Goal: Task Accomplishment & Management: Use online tool/utility

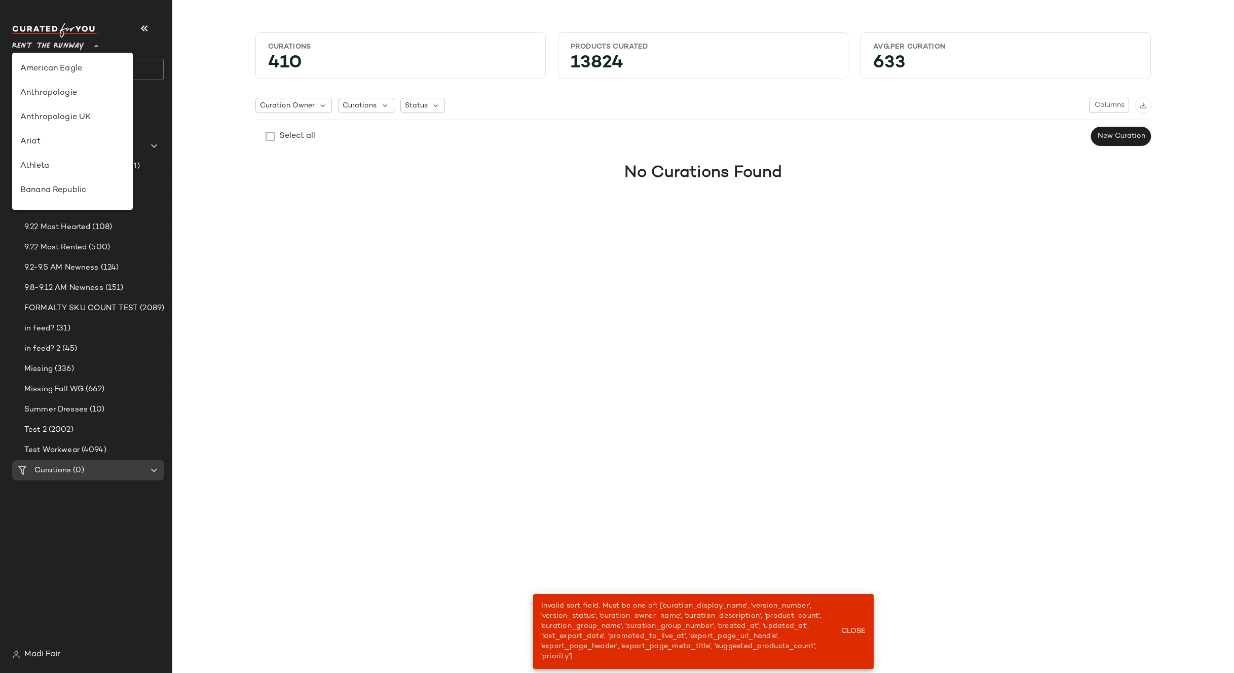
click at [61, 43] on span "Rent the Runway" at bounding box center [48, 43] width 72 height 18
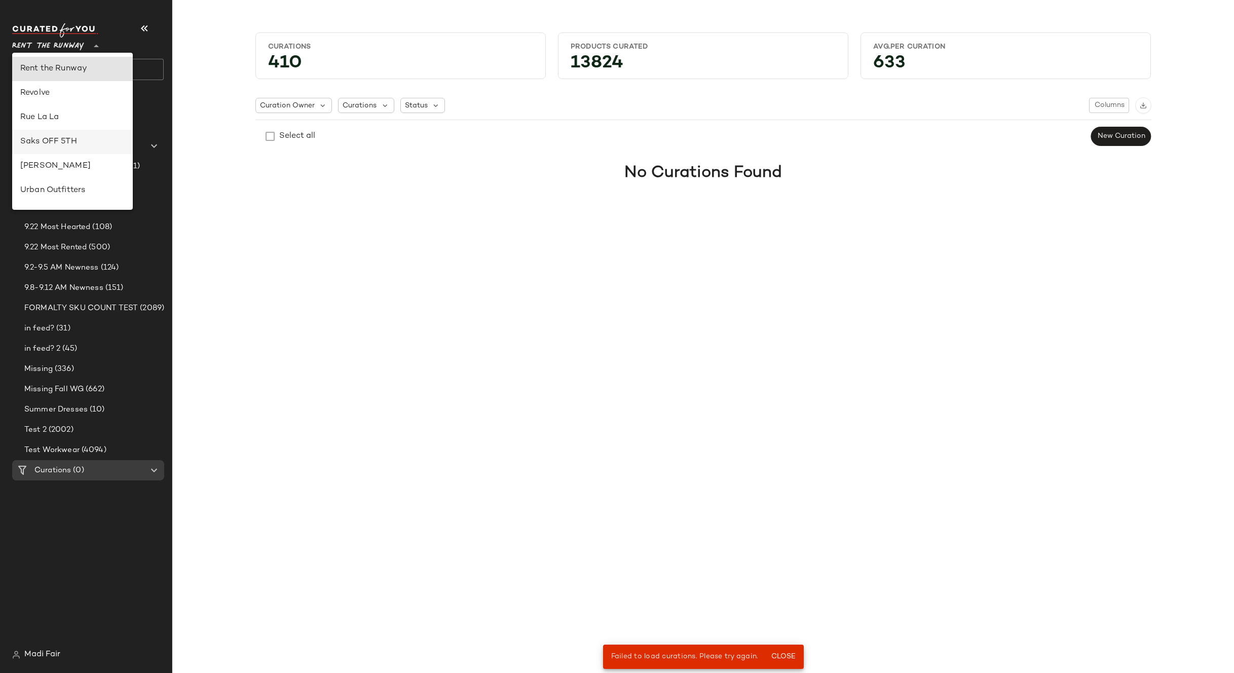
click at [81, 138] on div "Saks OFF 5TH" at bounding box center [72, 142] width 104 height 12
type input "**"
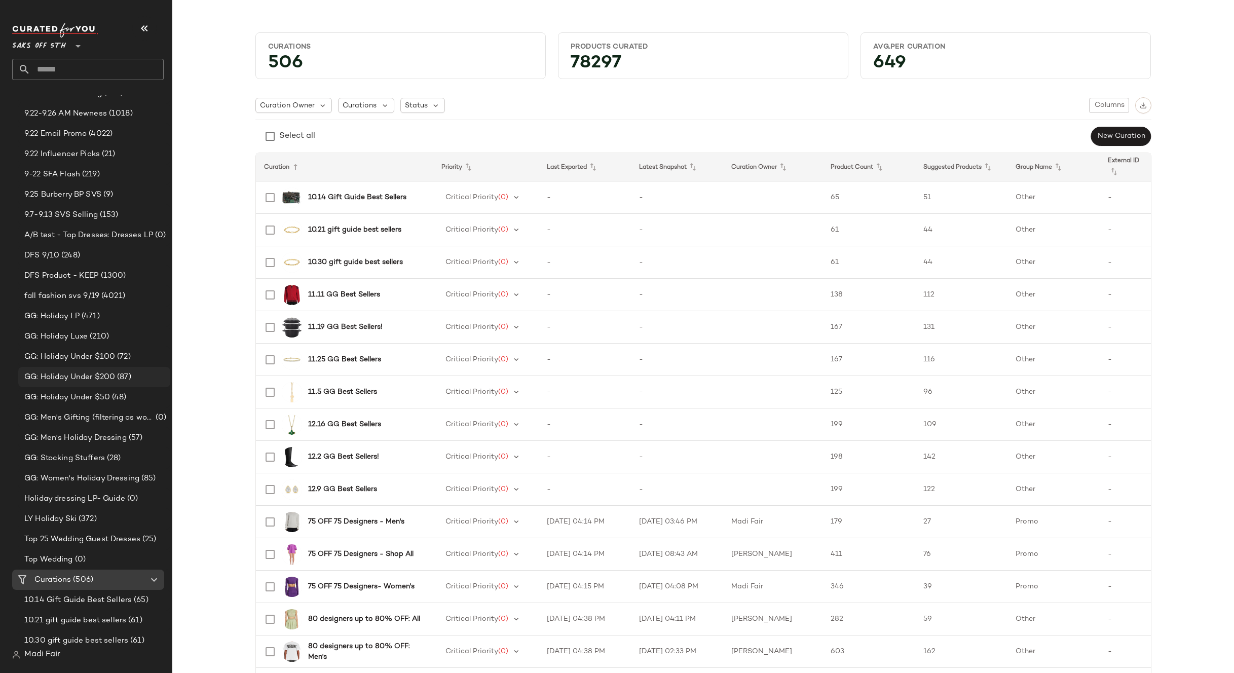
scroll to position [152, 0]
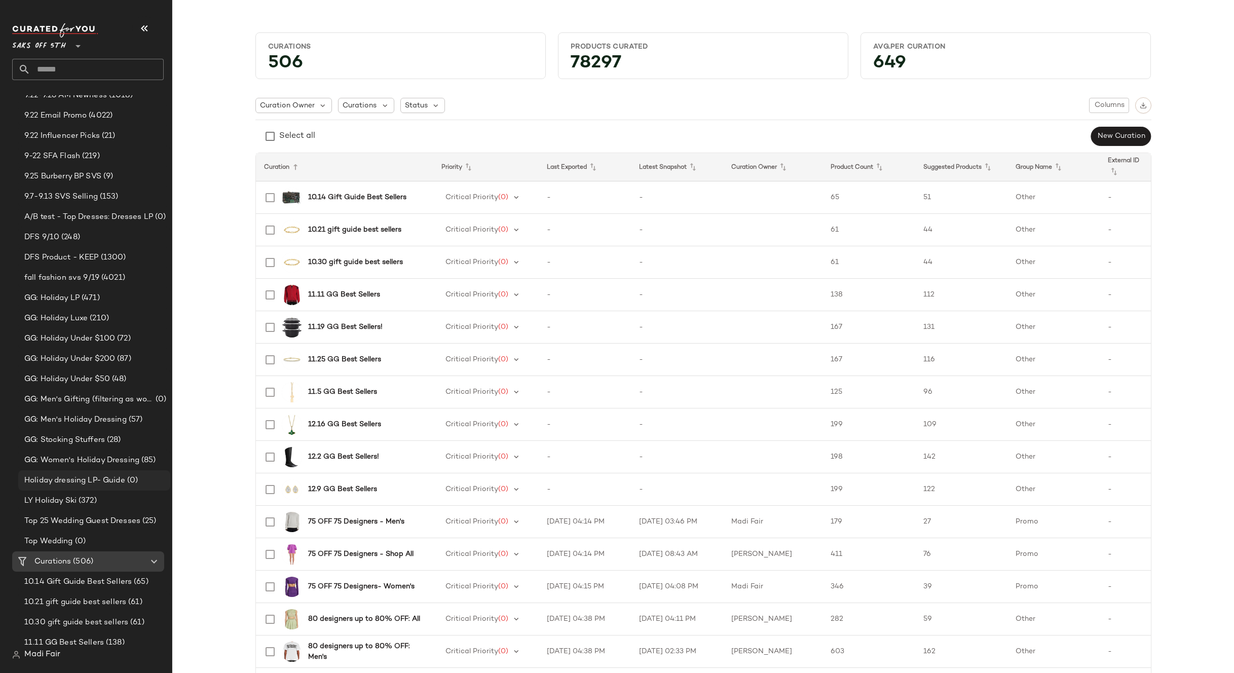
click at [112, 480] on span "Holiday dressing LP- Guide" at bounding box center [74, 481] width 101 height 12
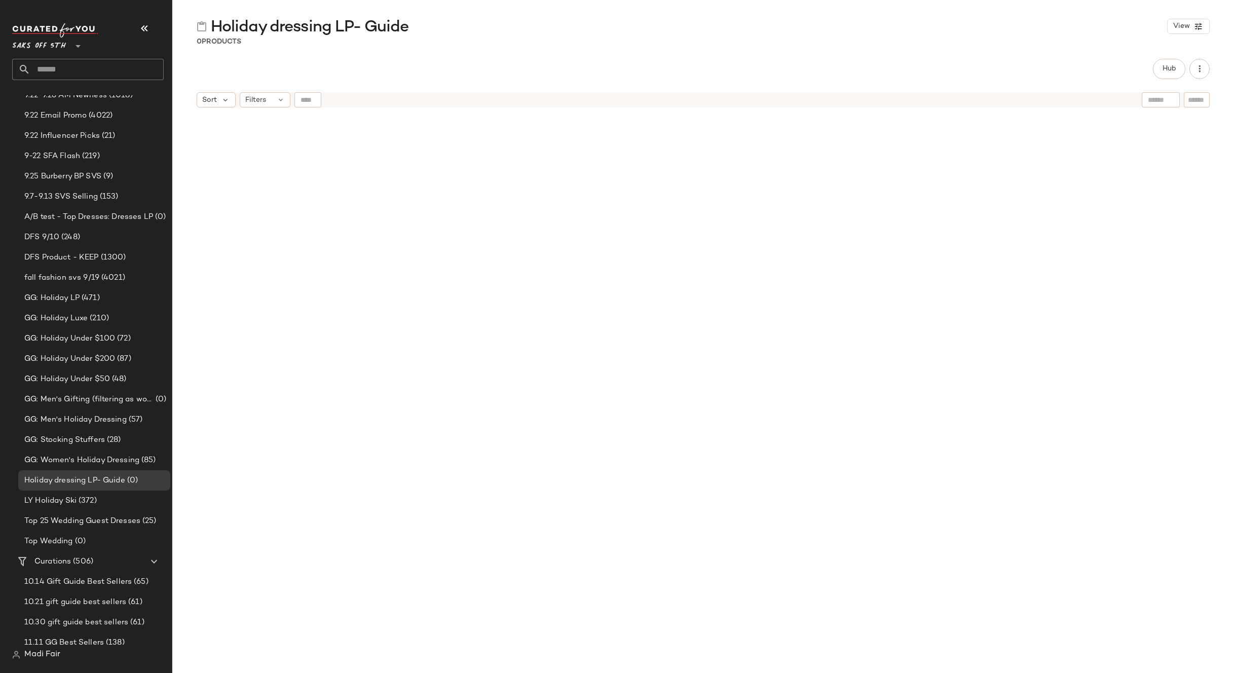
click at [60, 55] on div "Saks OFF 5TH **" at bounding box center [88, 51] width 152 height 57
click at [62, 66] on input "text" at bounding box center [96, 69] width 133 height 21
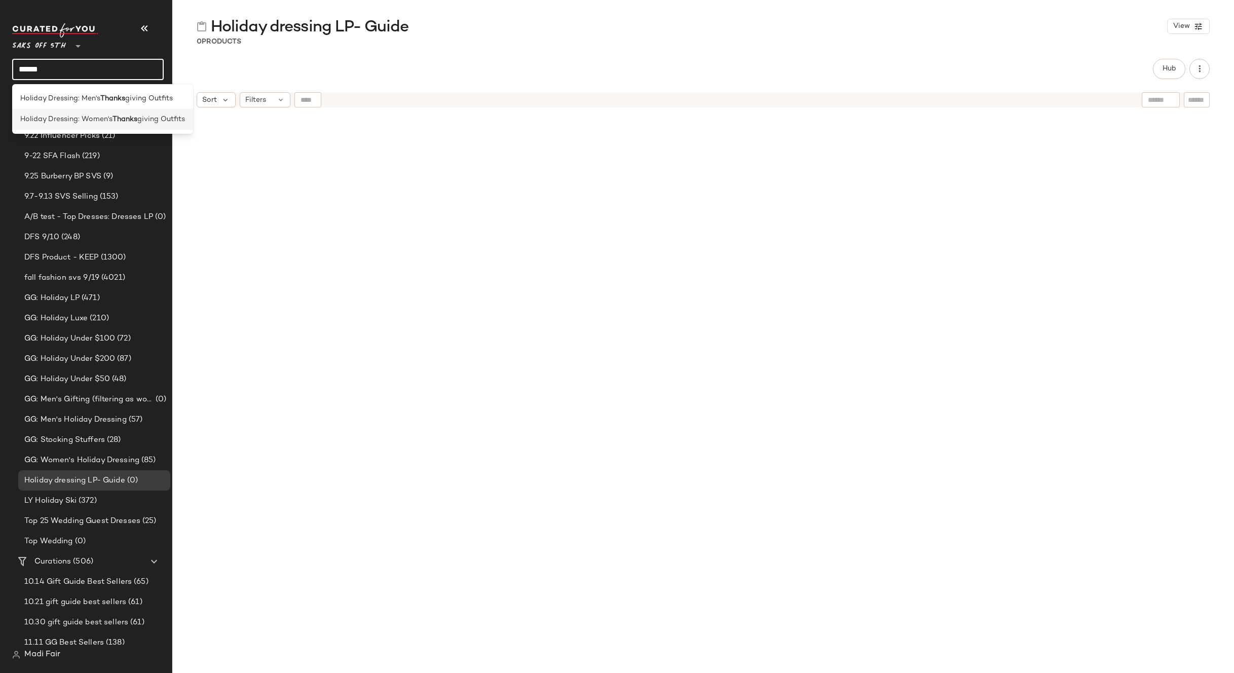
type input "******"
click at [76, 119] on span "Holiday Dressing: Women's" at bounding box center [66, 119] width 92 height 11
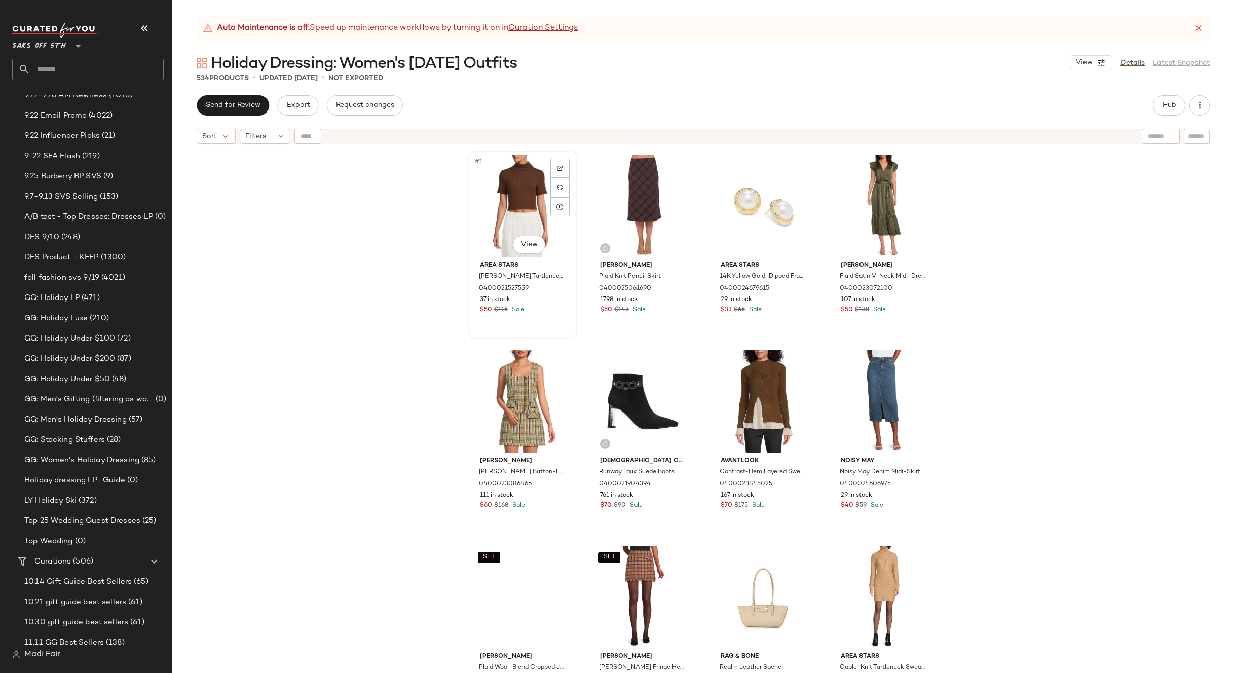
click at [516, 215] on div "#1 View" at bounding box center [523, 206] width 102 height 102
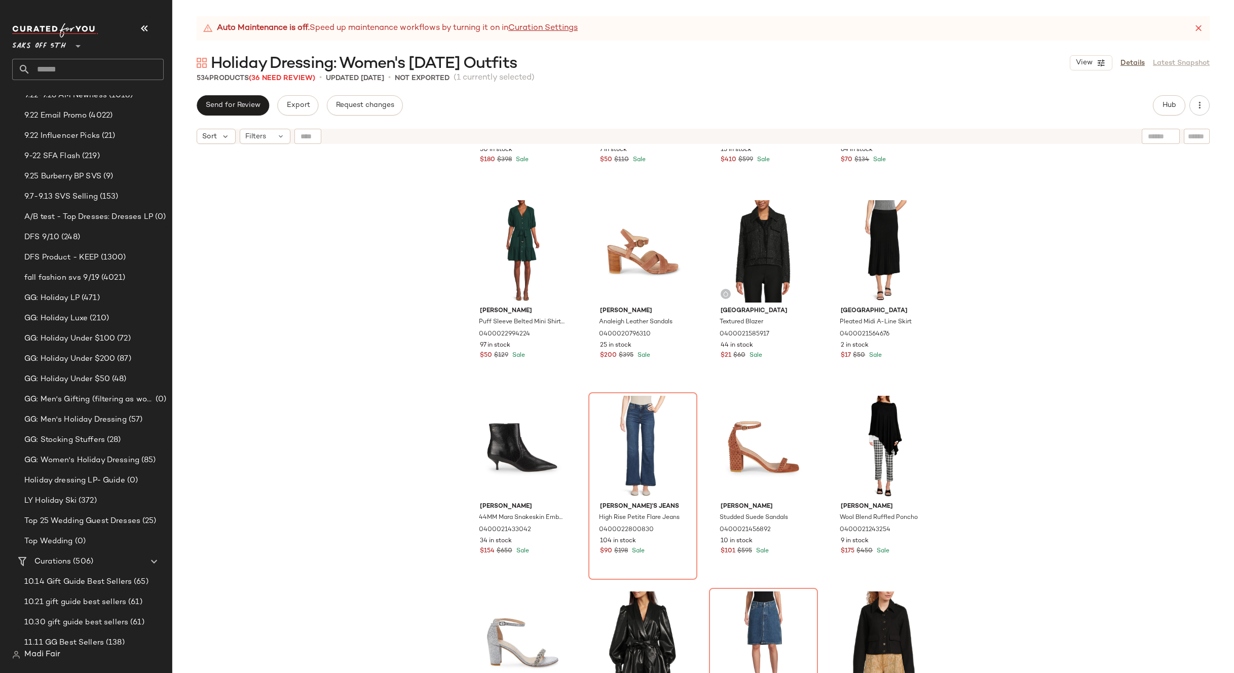
scroll to position [12529, 0]
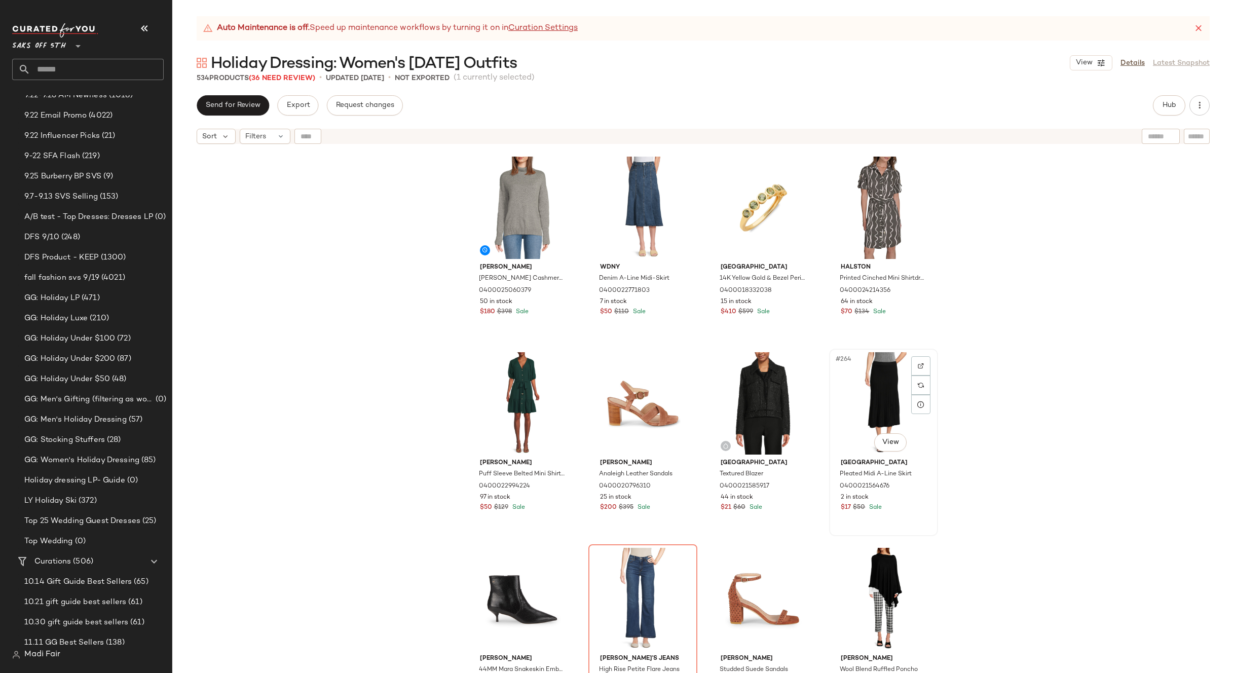
click at [874, 394] on div "#264 View" at bounding box center [884, 403] width 102 height 102
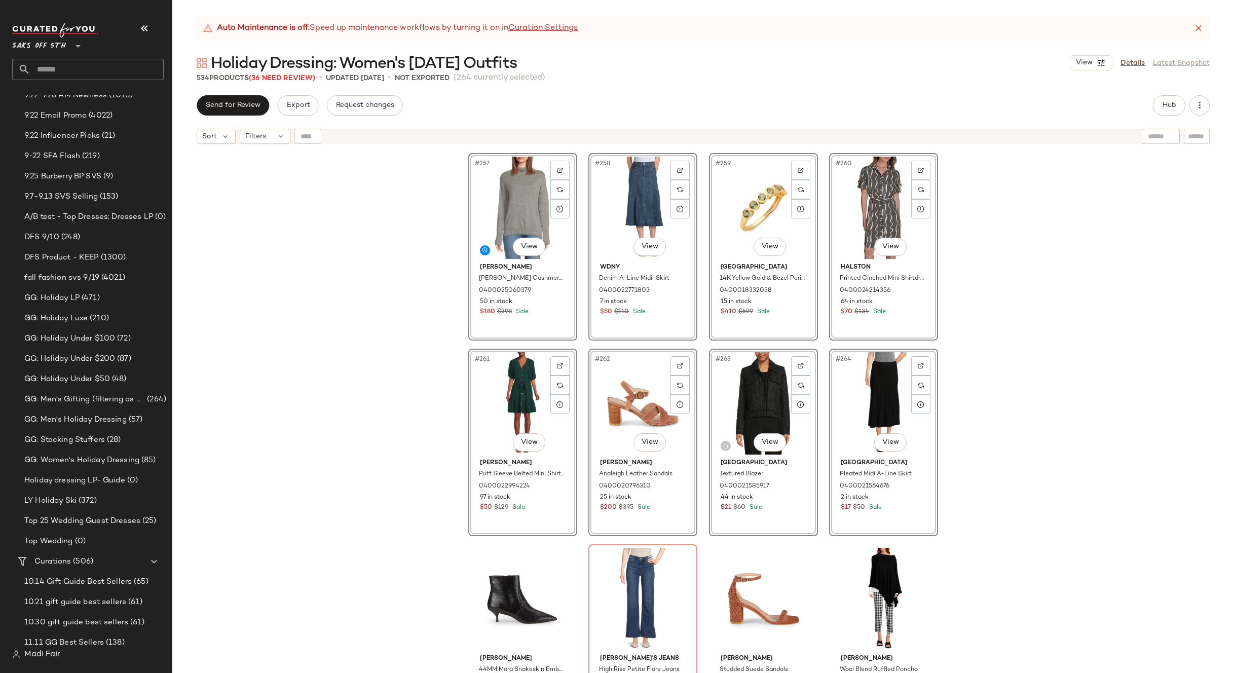
click at [358, 182] on div "#257 View J.McLaughlin Clara Turtleneck Cashmere Sweater 0400025060379 50 in st…" at bounding box center [703, 423] width 1062 height 549
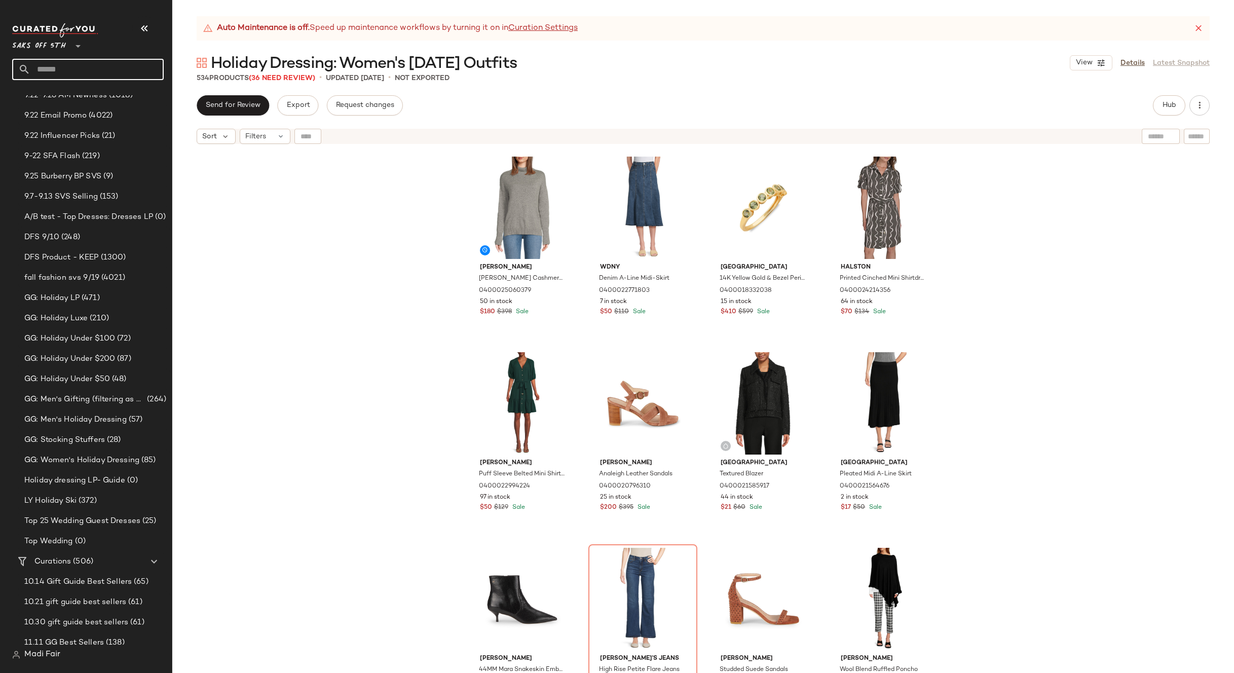
click at [87, 72] on input "text" at bounding box center [96, 69] width 133 height 21
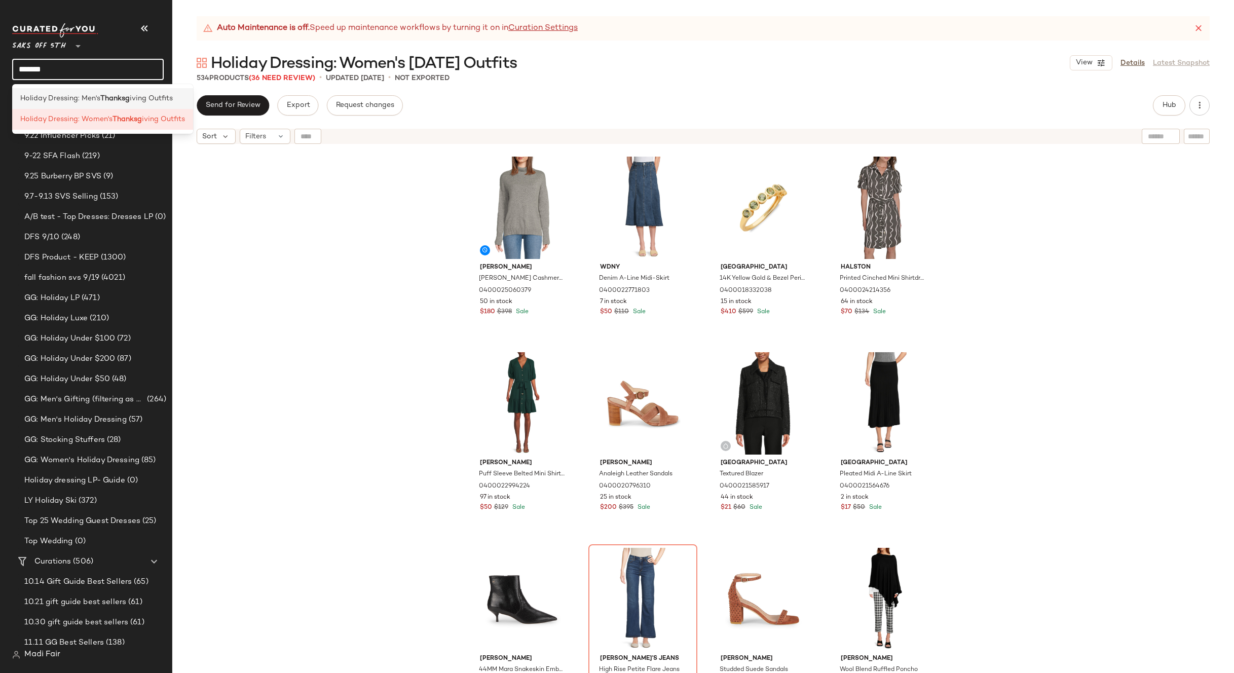
type input "*******"
click at [85, 94] on span "Holiday Dressing: Men's" at bounding box center [60, 98] width 80 height 11
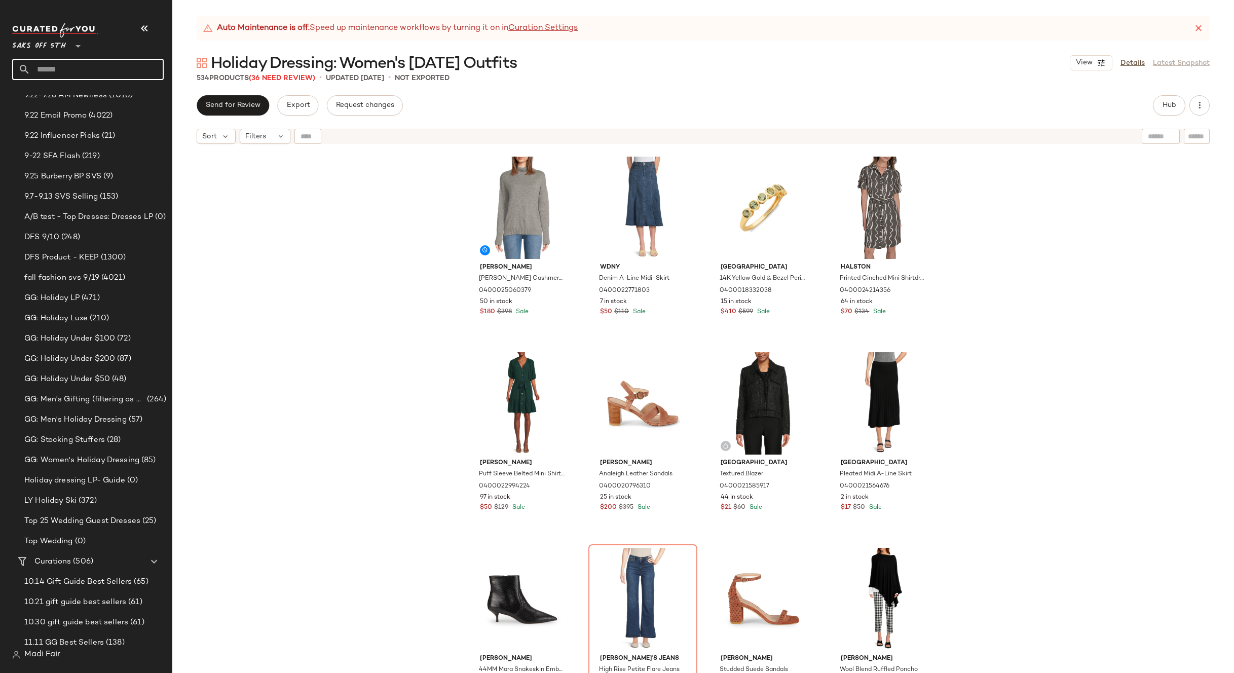
click at [72, 70] on input "text" at bounding box center [96, 69] width 133 height 21
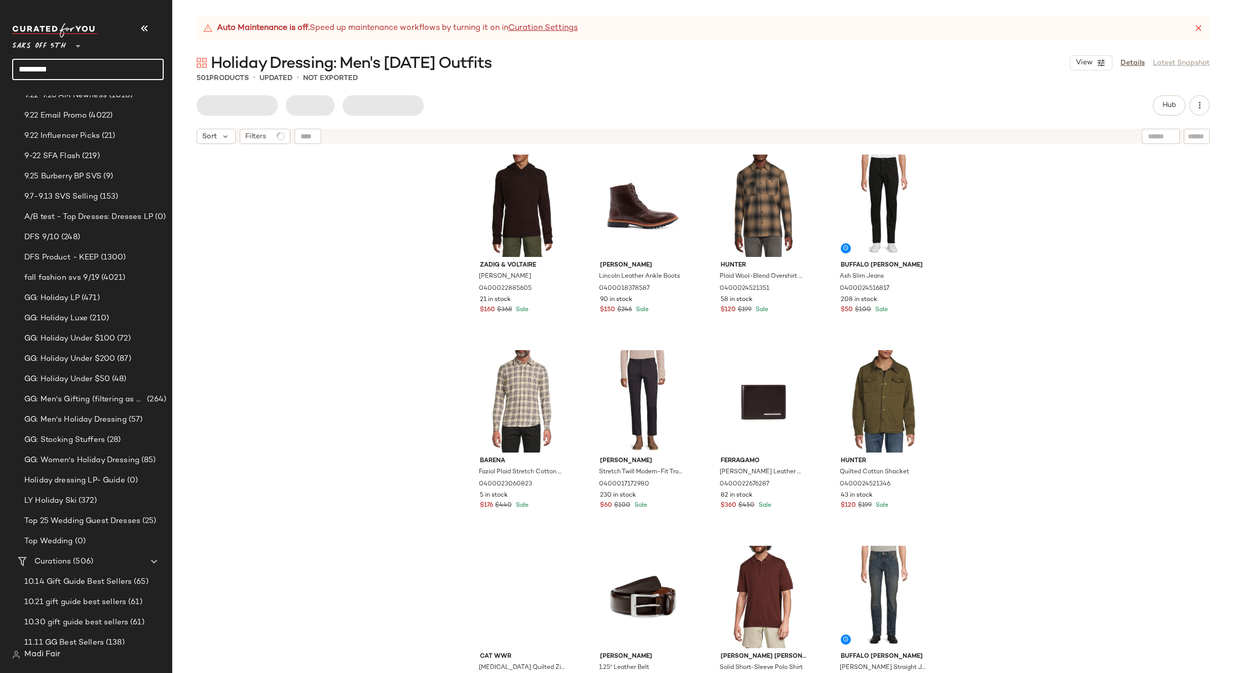
type input "*********"
drag, startPoint x: 290, startPoint y: 248, endPoint x: 449, endPoint y: 206, distance: 164.1
click at [290, 247] on div "Zadig & Voltaire Jordin Merino Wool Hoodie 0400022885605 21 in stock $160 $368 …" at bounding box center [703, 423] width 1062 height 549
click at [511, 201] on div "#1 View" at bounding box center [523, 206] width 102 height 102
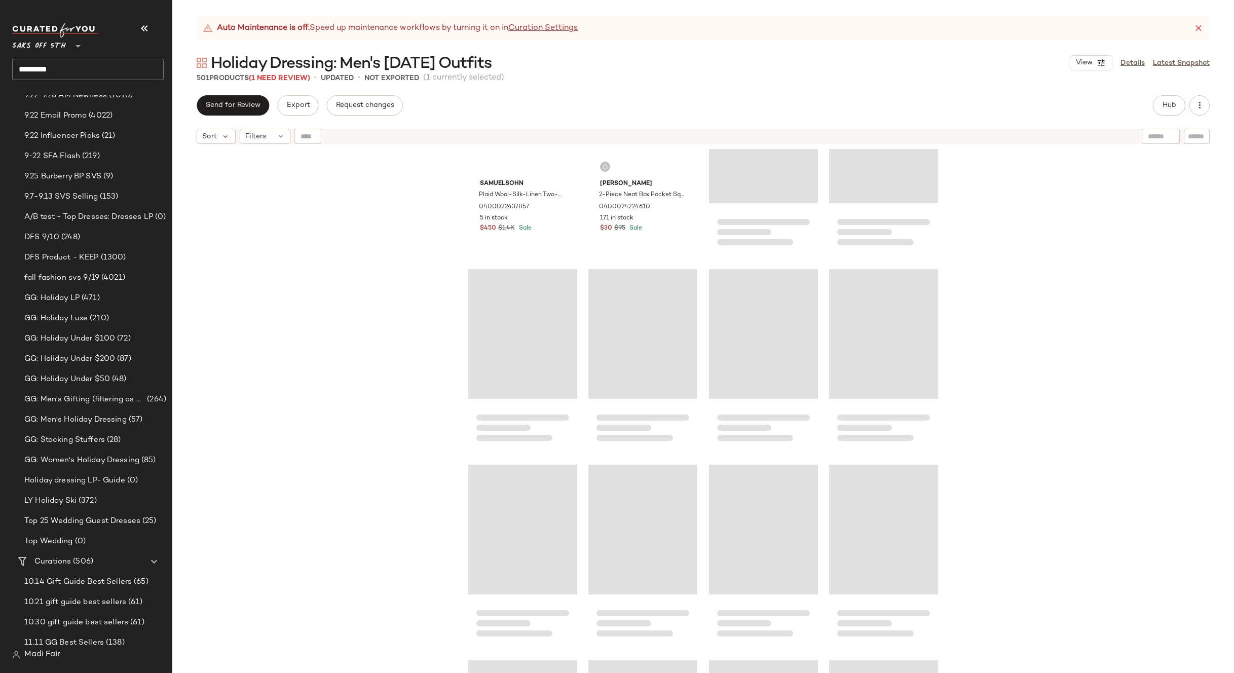
scroll to position [2796, 0]
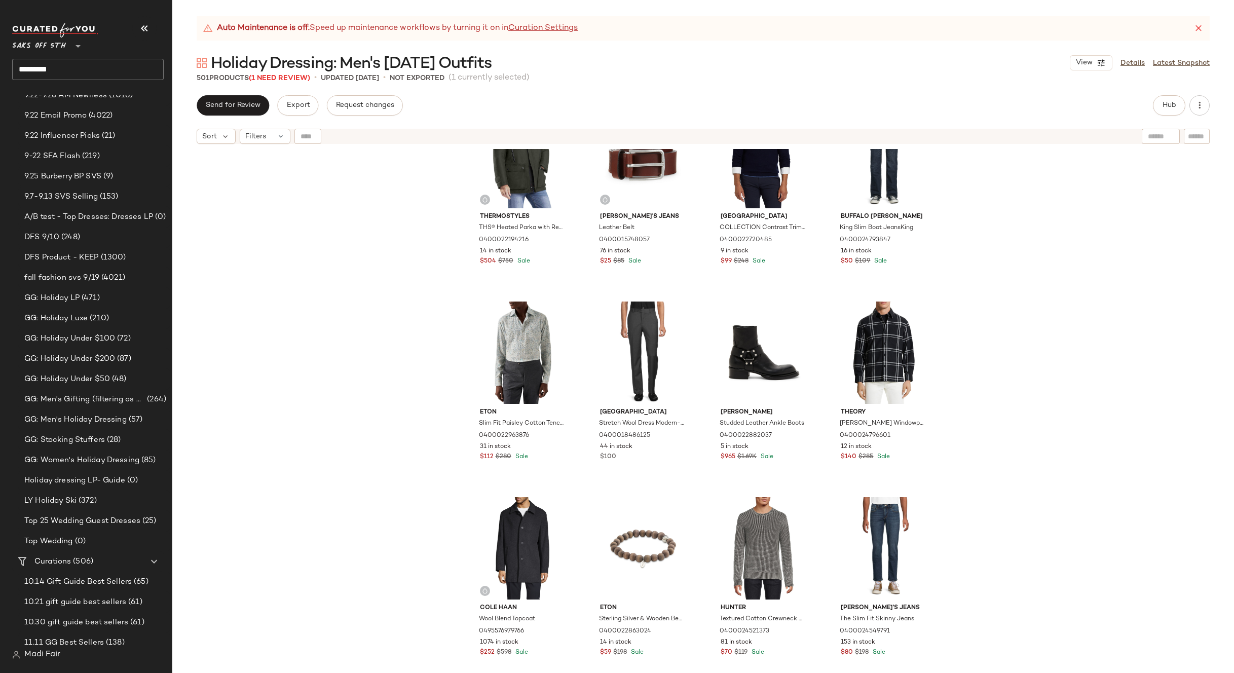
click at [392, 176] on div "Thermostyles THS® Heated Parka with Removable Alternative-Down Layer 0400022194…" at bounding box center [703, 423] width 1062 height 549
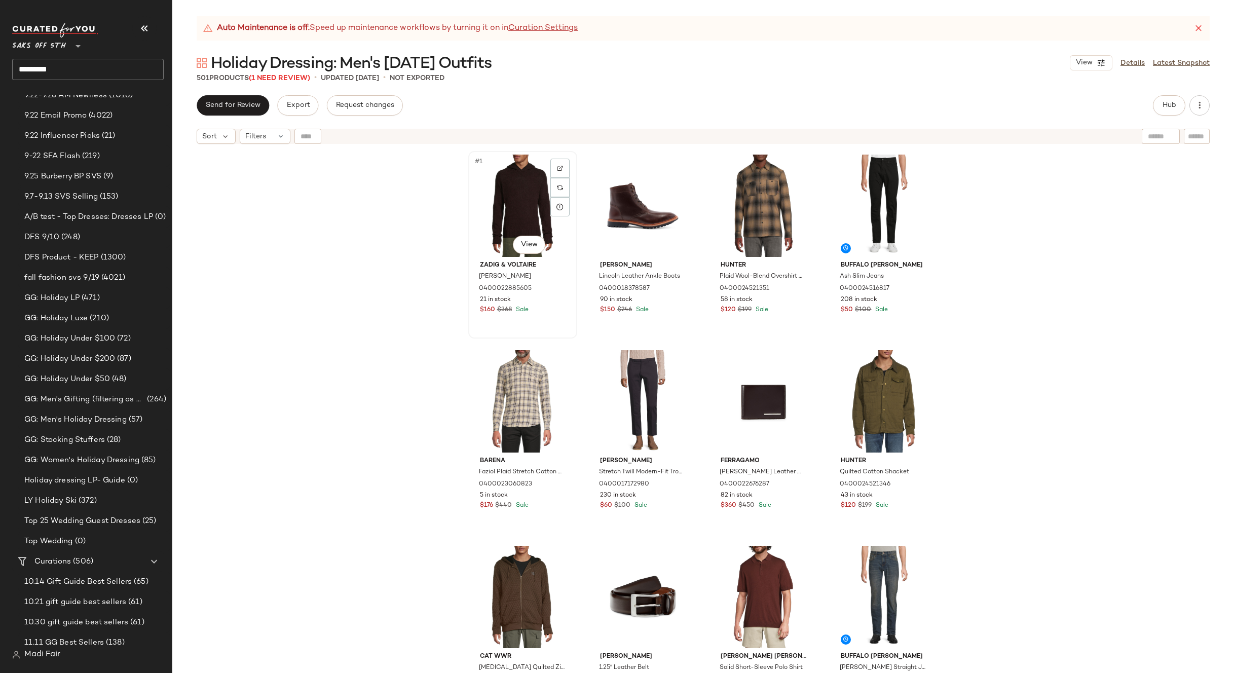
click at [526, 195] on div "#1 View" at bounding box center [523, 206] width 102 height 102
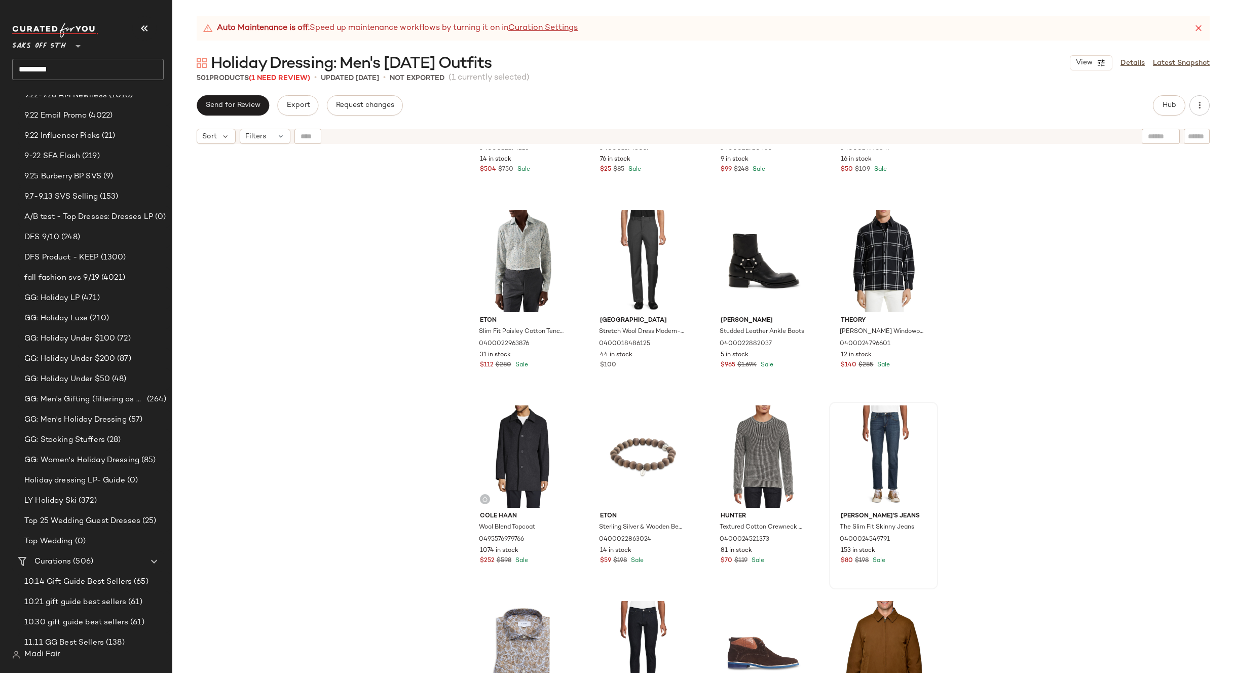
scroll to position [2847, 0]
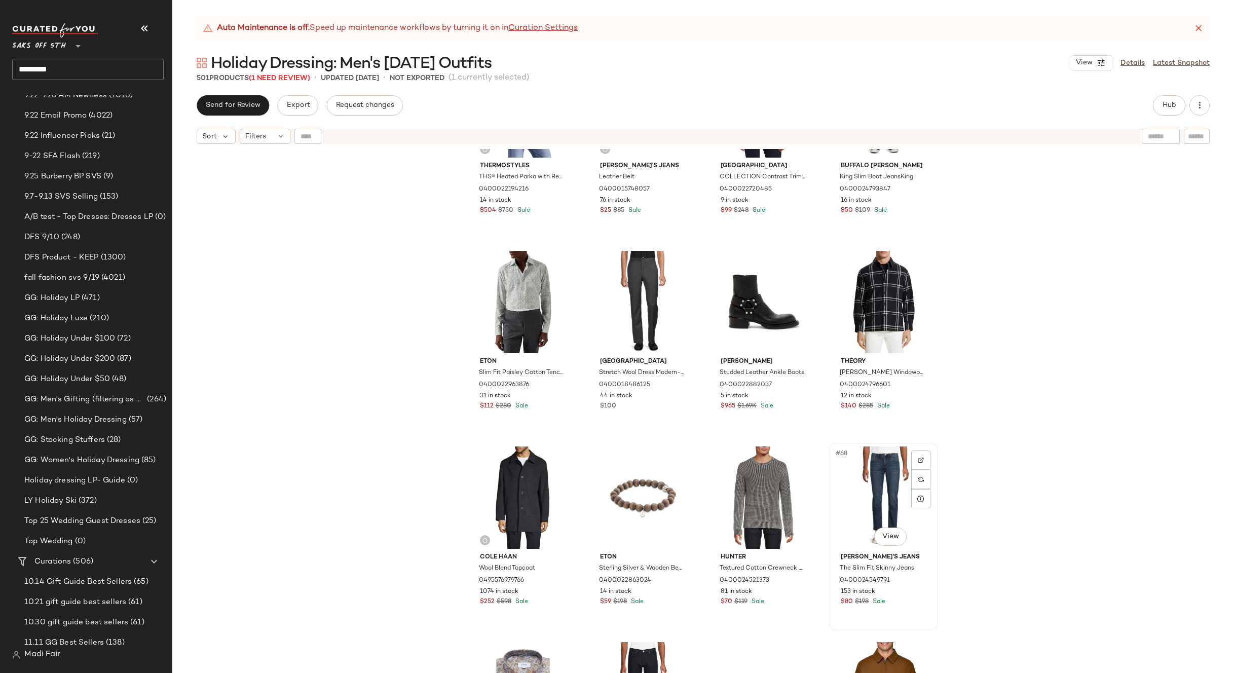
click at [874, 474] on div "#68 View" at bounding box center [884, 498] width 102 height 102
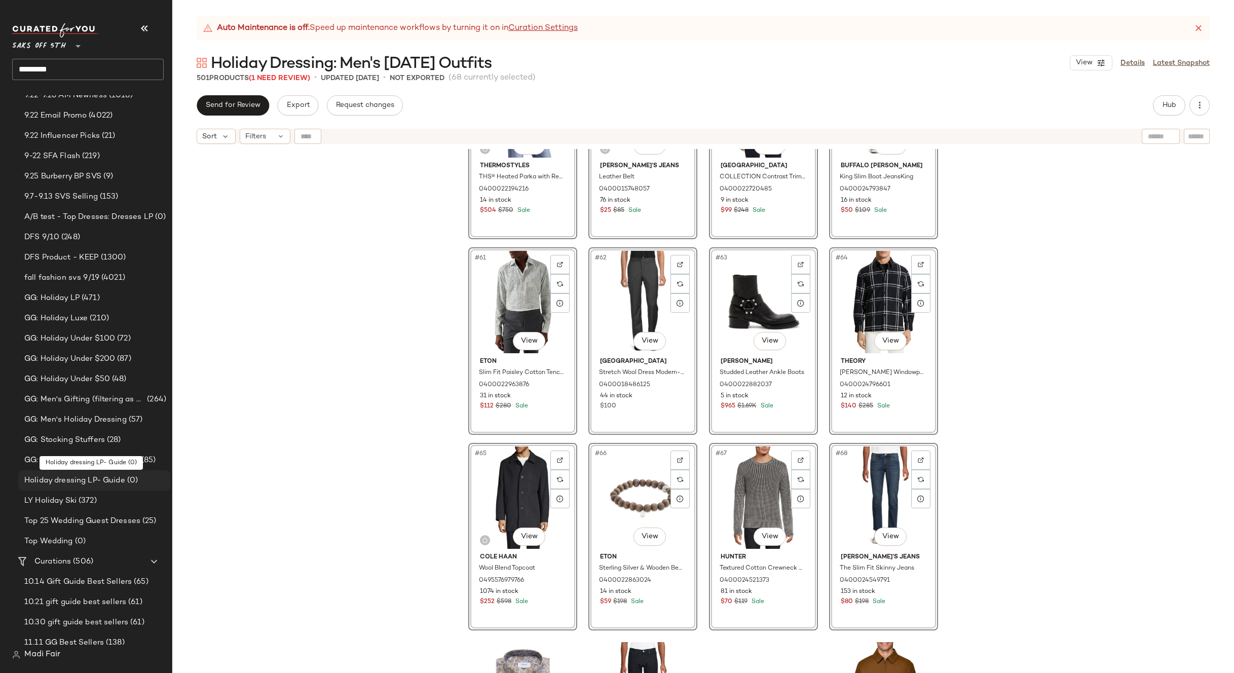
click at [109, 481] on span "Holiday dressing LP- Guide" at bounding box center [74, 481] width 101 height 12
click at [125, 480] on span "(68)" at bounding box center [133, 481] width 17 height 12
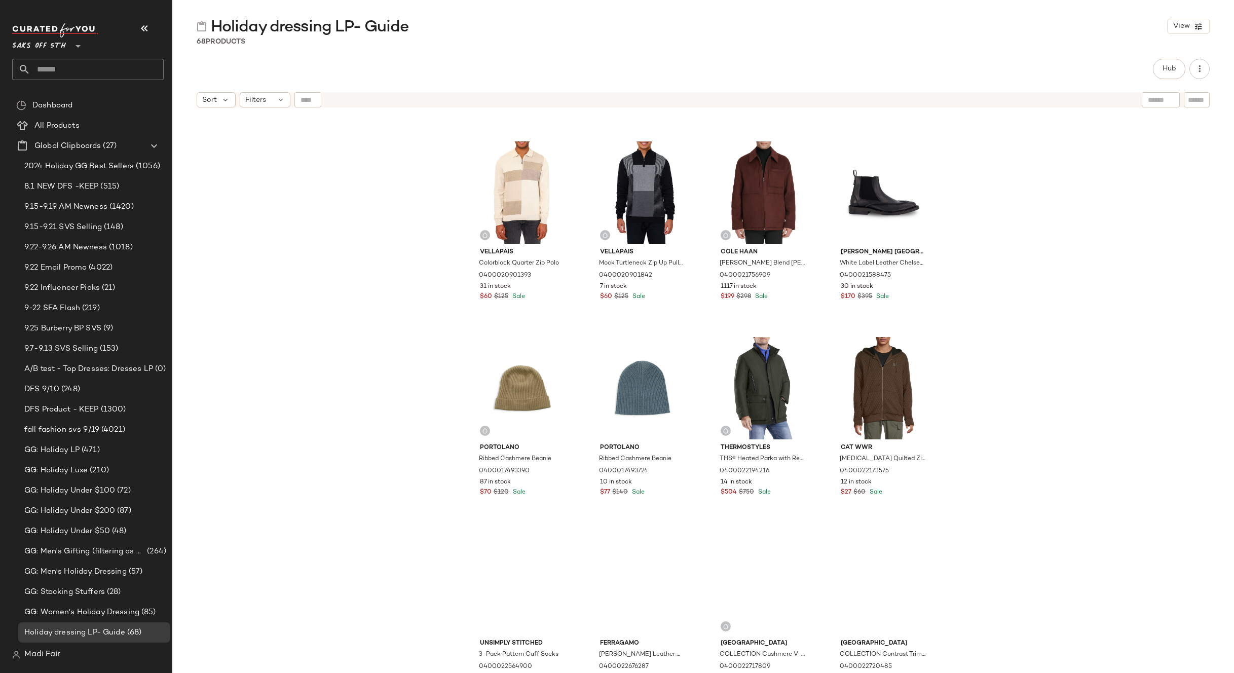
scroll to position [768, 0]
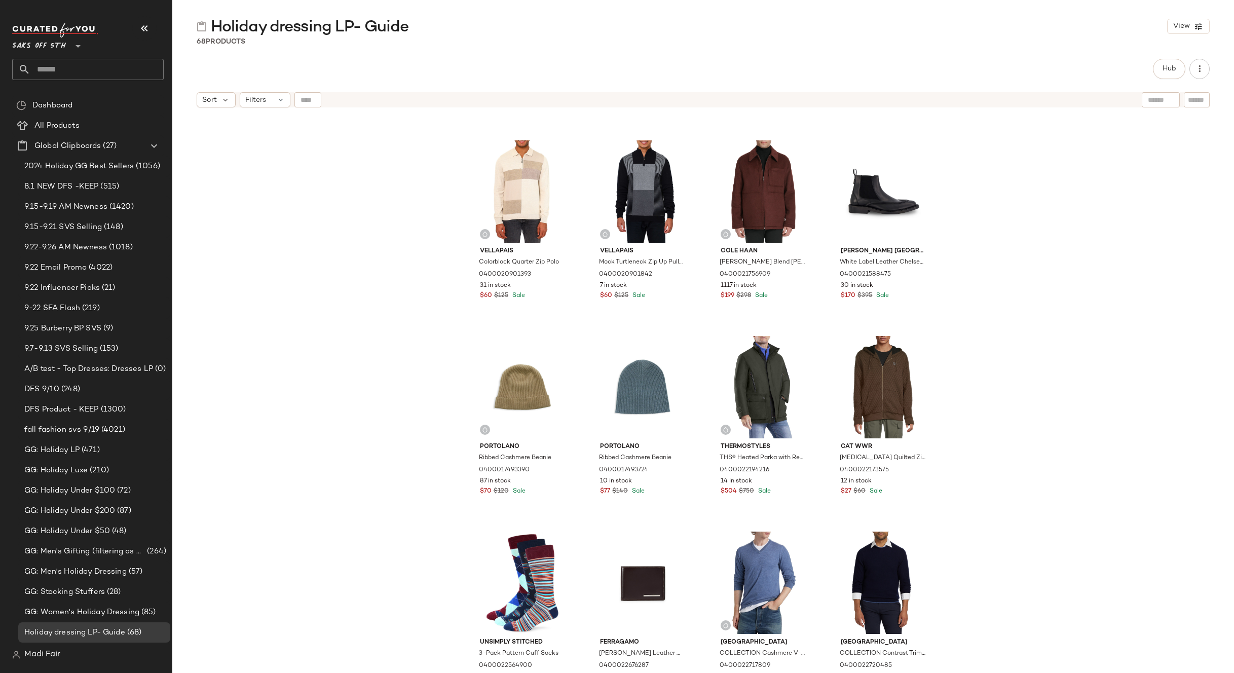
click at [305, 139] on div "Dkny Classic Fit Quilted Parka Jacket 0400017638279 5100 in stock $154 $350 Sal…" at bounding box center [703, 406] width 1062 height 586
click at [494, 164] on div "#17 View" at bounding box center [523, 191] width 102 height 102
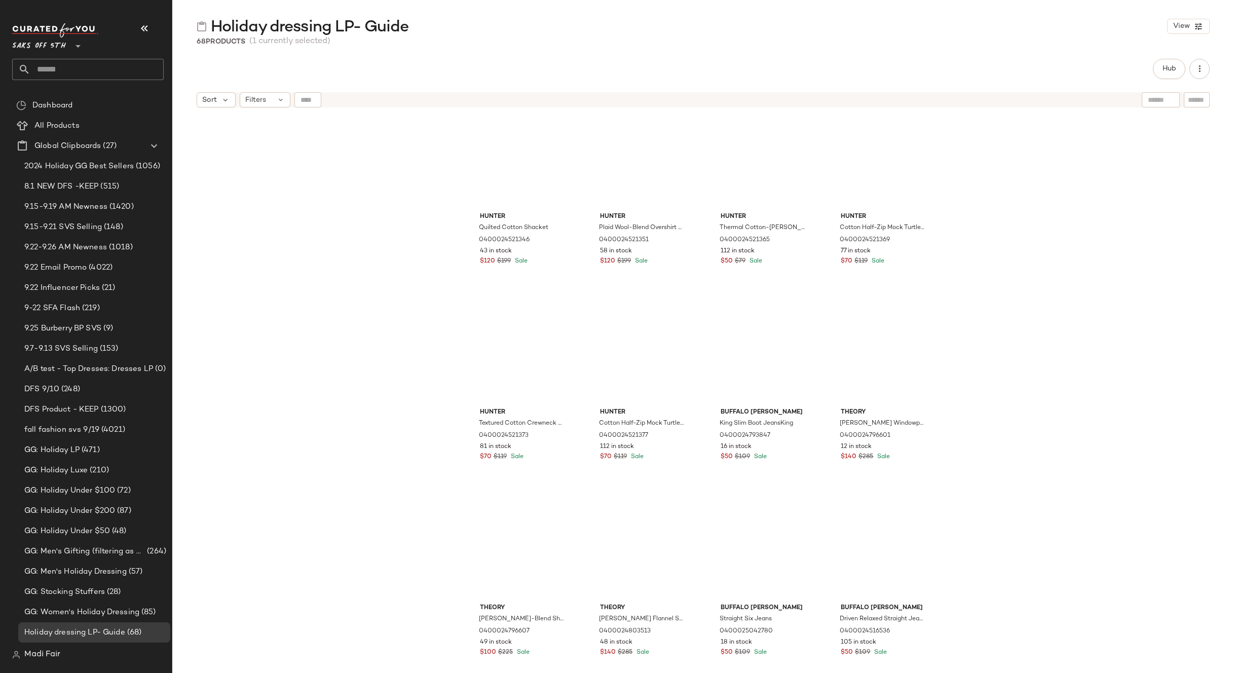
scroll to position [2742, 0]
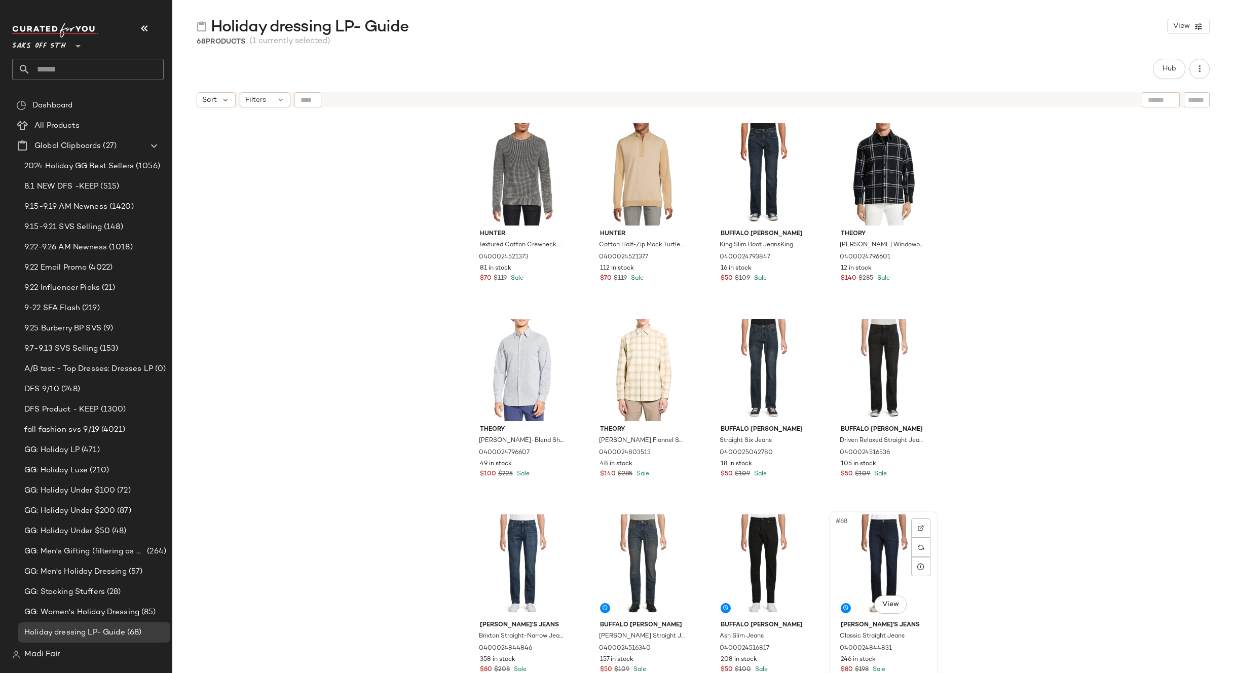
click at [879, 552] on div "#68 View" at bounding box center [884, 566] width 102 height 102
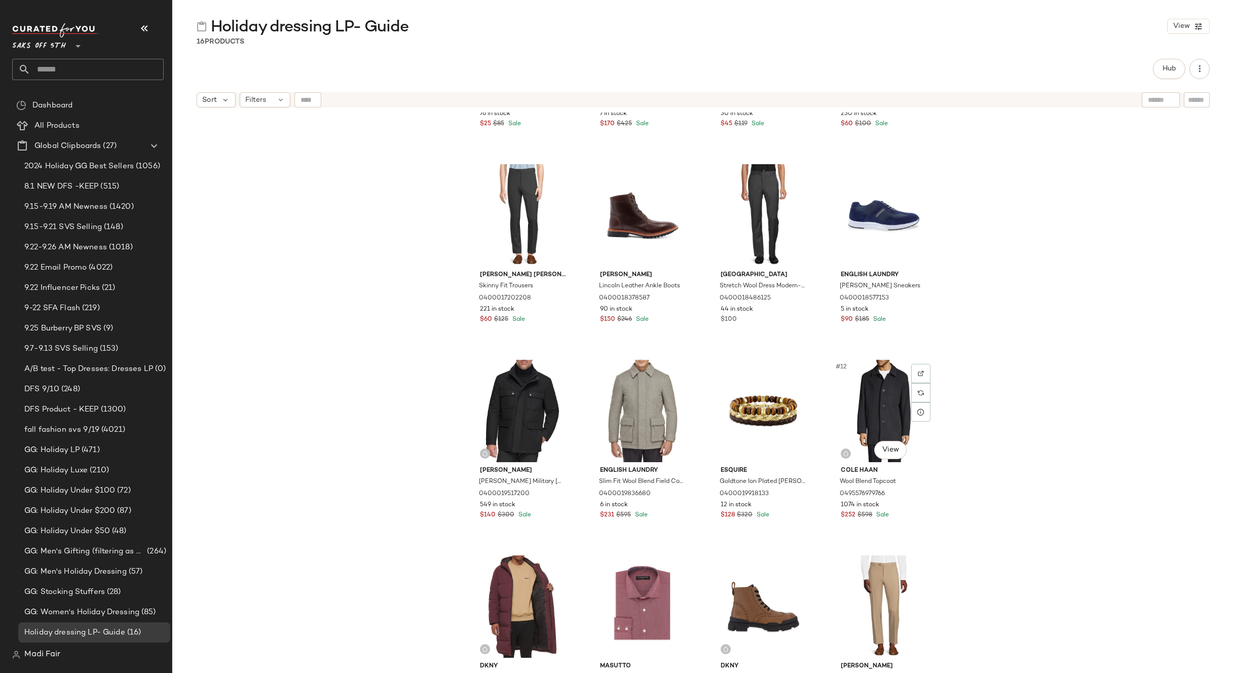
scroll to position [191, 0]
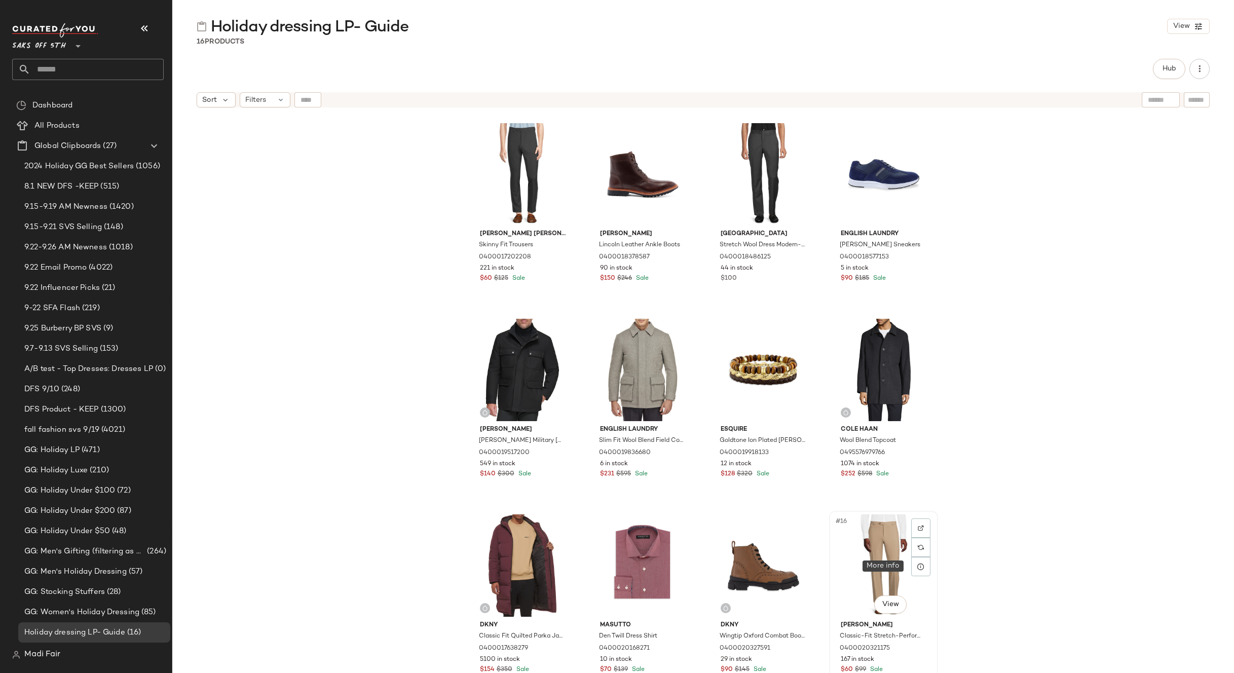
click at [873, 537] on div "#16 View" at bounding box center [884, 566] width 102 height 102
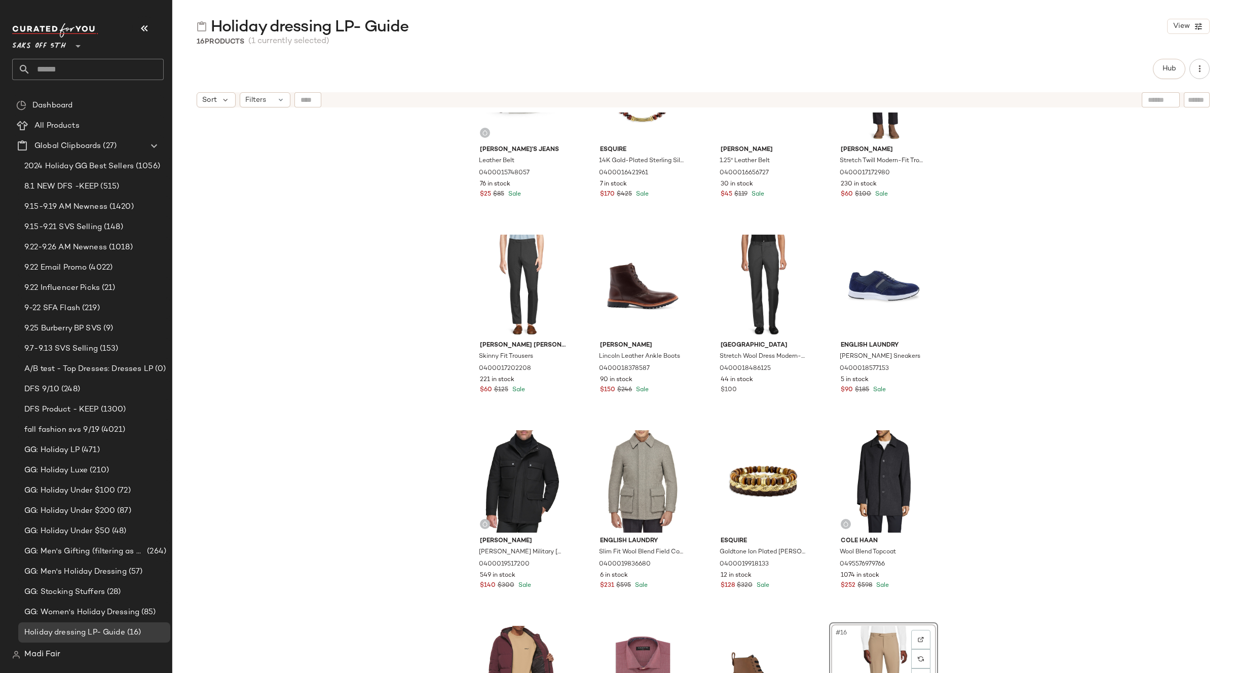
scroll to position [0, 0]
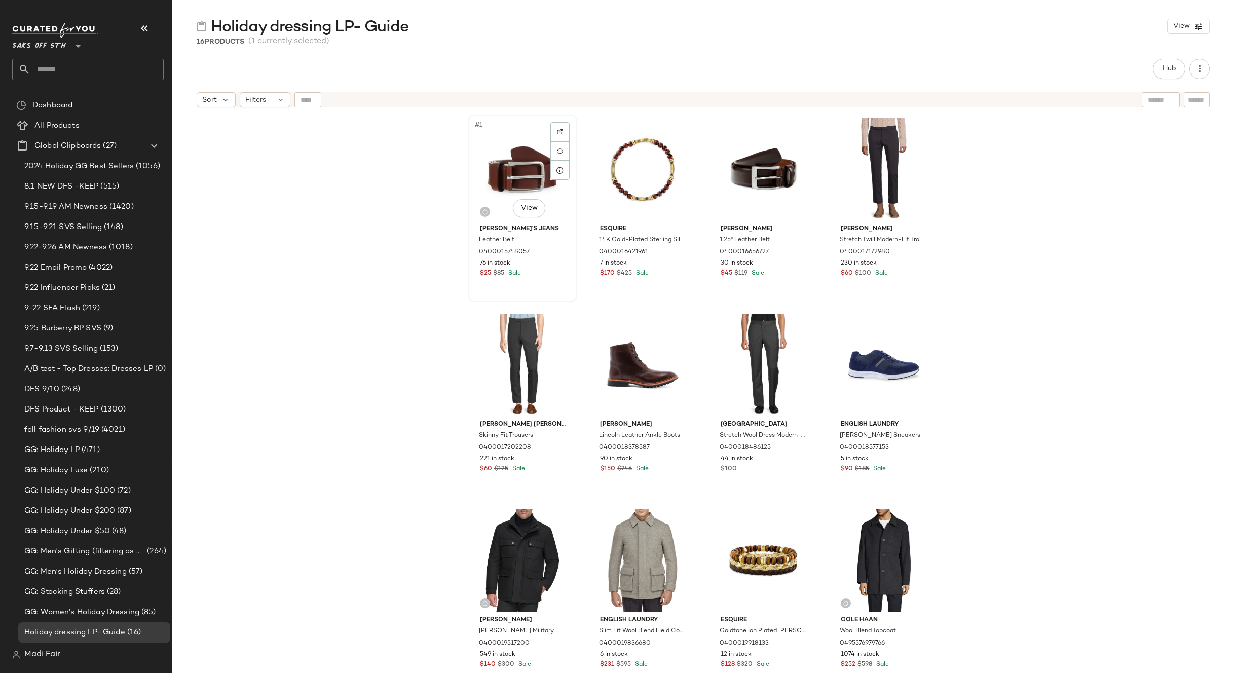
click at [512, 160] on div "#1 View" at bounding box center [523, 169] width 102 height 102
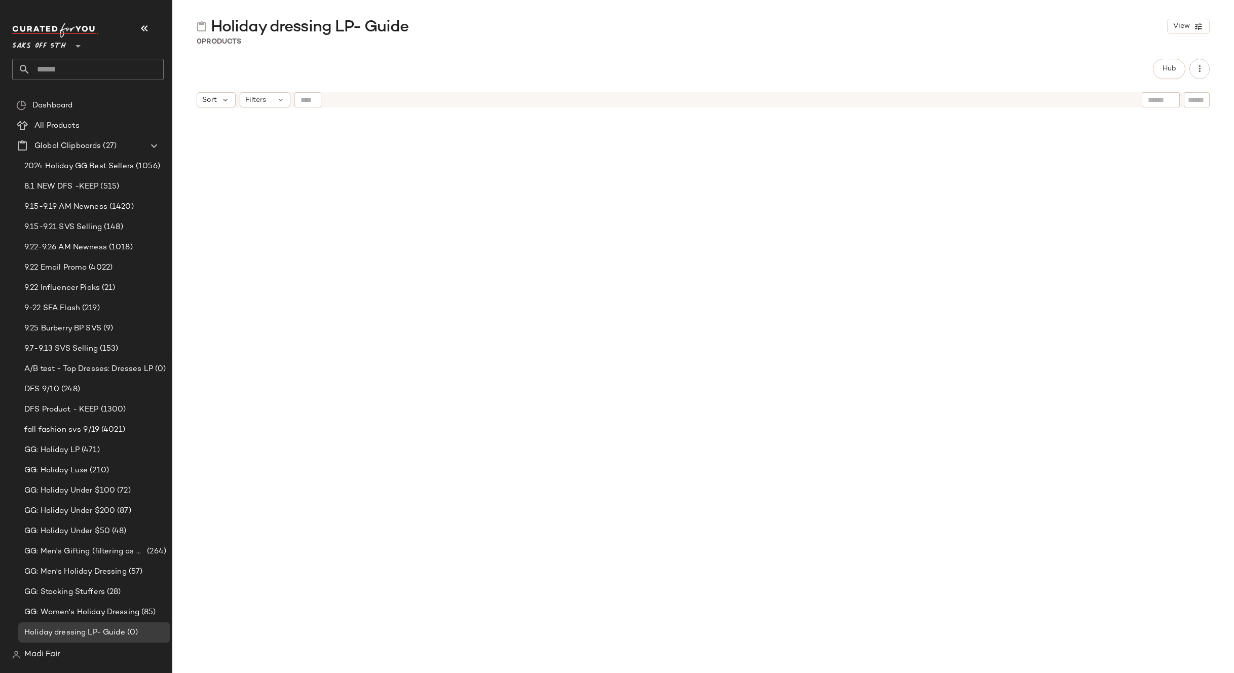
click at [410, 167] on div at bounding box center [703, 406] width 1062 height 586
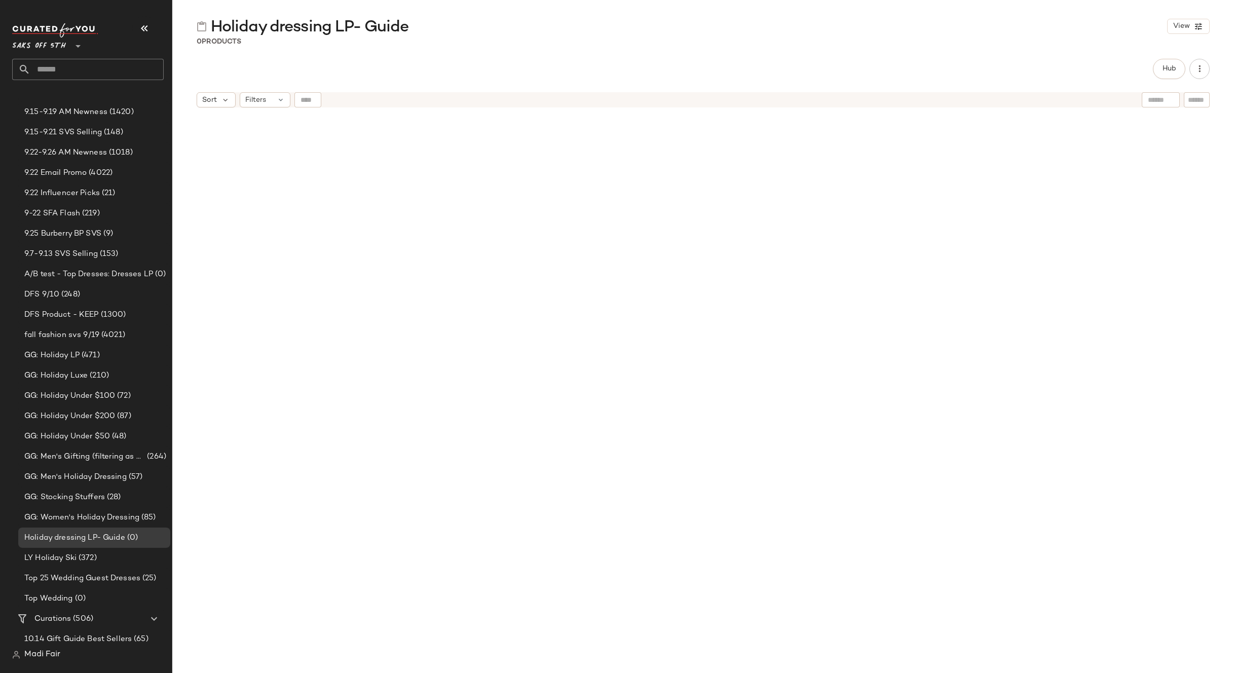
scroll to position [101, 0]
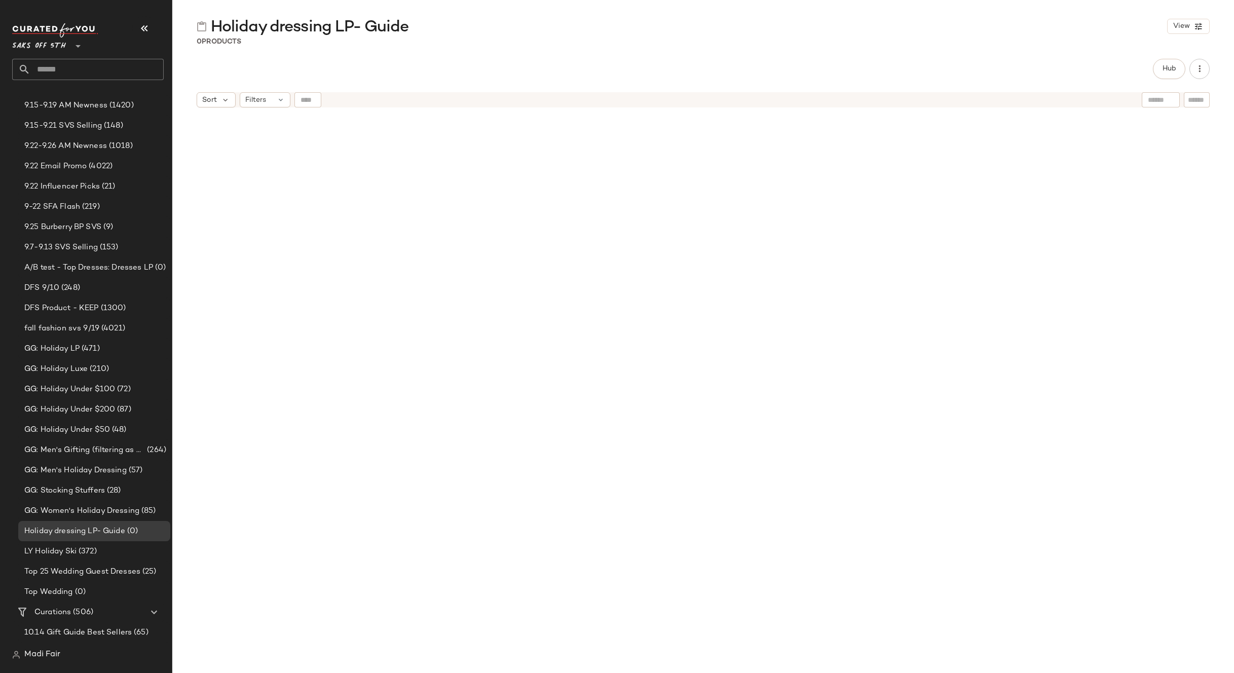
drag, startPoint x: 318, startPoint y: 129, endPoint x: 301, endPoint y: 127, distance: 17.9
click at [318, 129] on div at bounding box center [703, 406] width 1062 height 586
click at [82, 71] on input "text" at bounding box center [96, 69] width 133 height 21
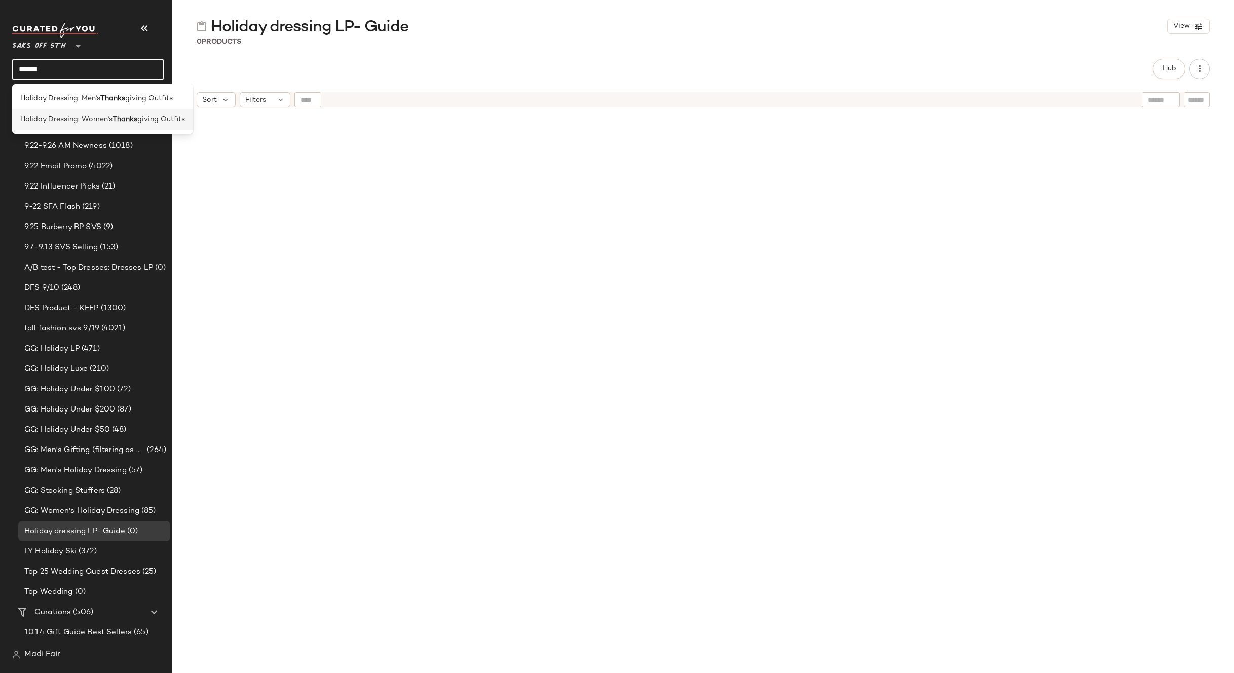
type input "******"
click at [89, 123] on span "Holiday Dressing: Women's" at bounding box center [66, 119] width 92 height 11
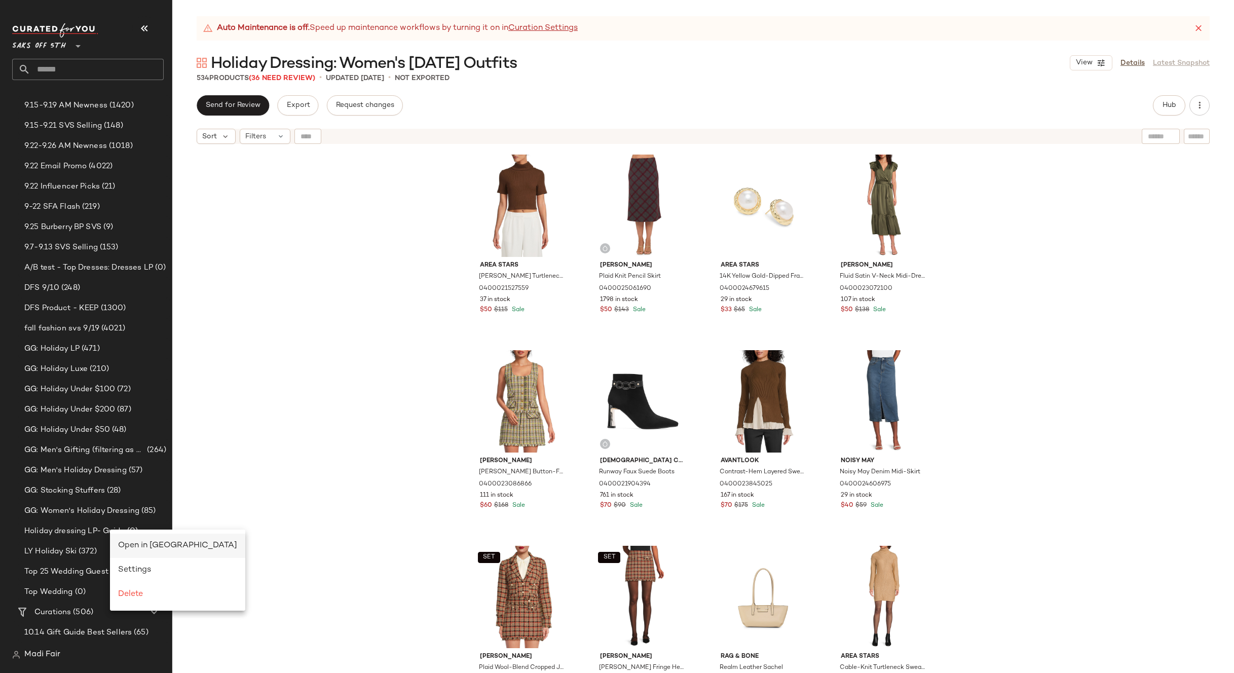
click at [129, 547] on span "Open in [GEOGRAPHIC_DATA]" at bounding box center [177, 545] width 119 height 9
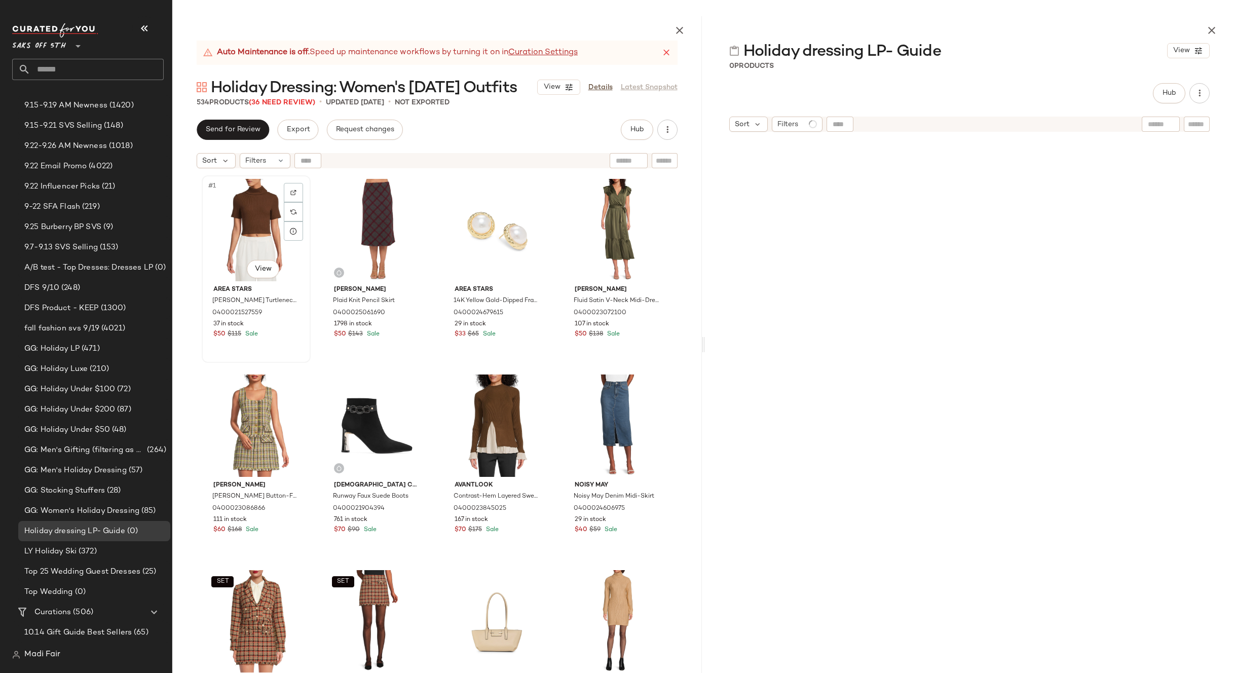
click at [256, 242] on div "#1 View" at bounding box center [256, 230] width 102 height 102
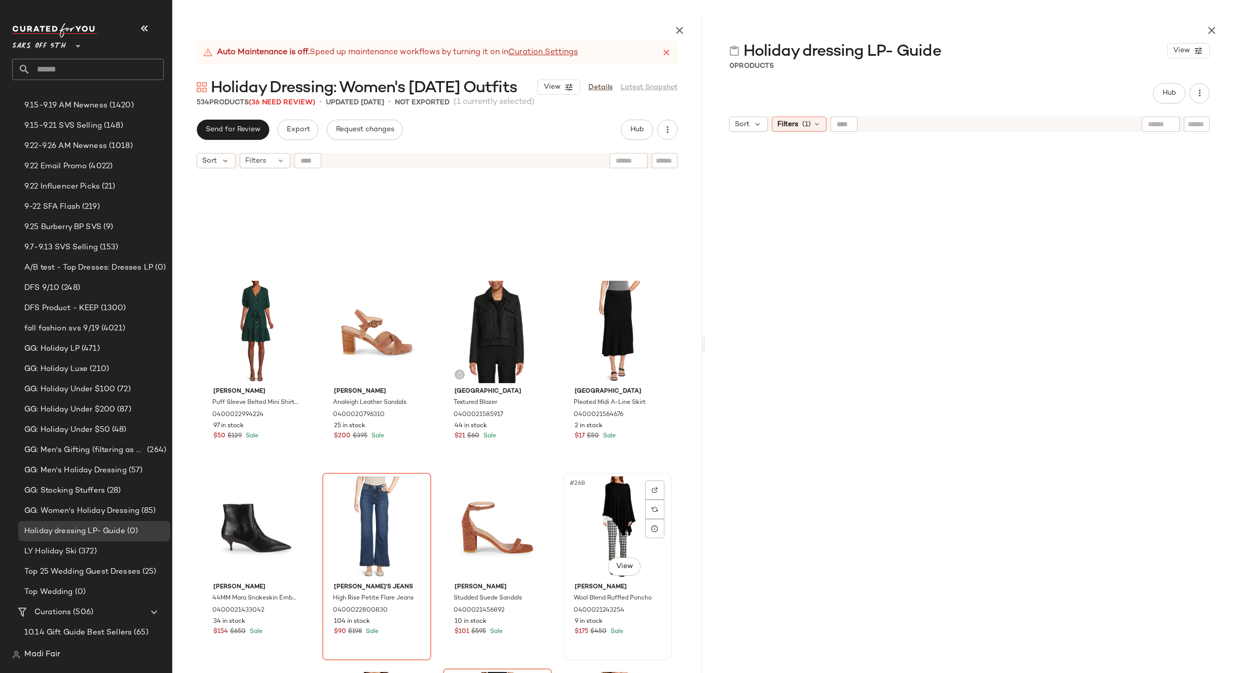
scroll to position [12622, 0]
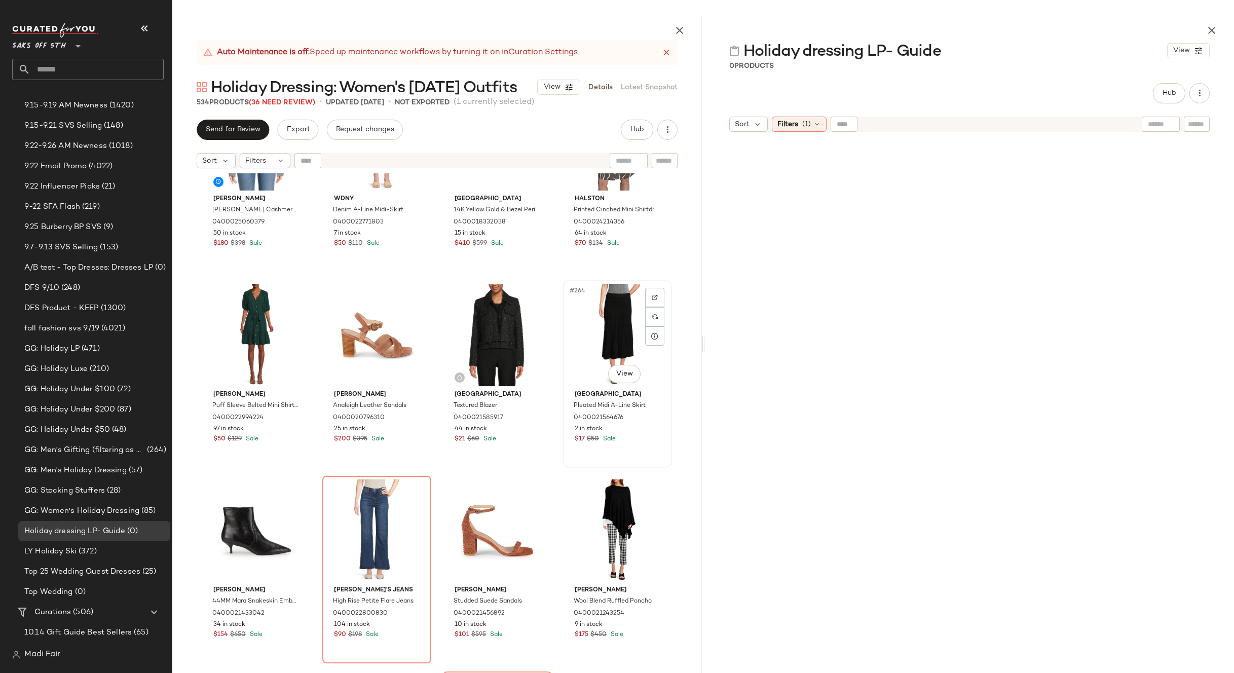
click at [591, 346] on div "#264 View" at bounding box center [618, 335] width 102 height 102
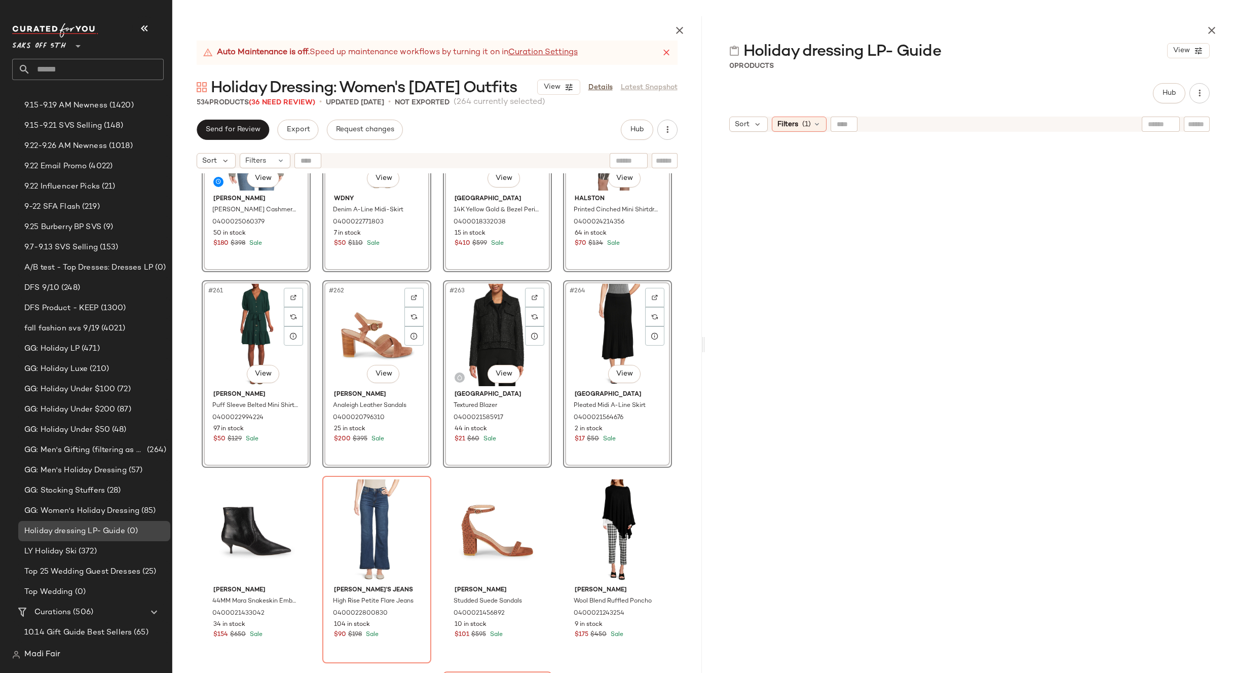
click at [124, 528] on span "Holiday dressing LP- Guide" at bounding box center [74, 532] width 101 height 12
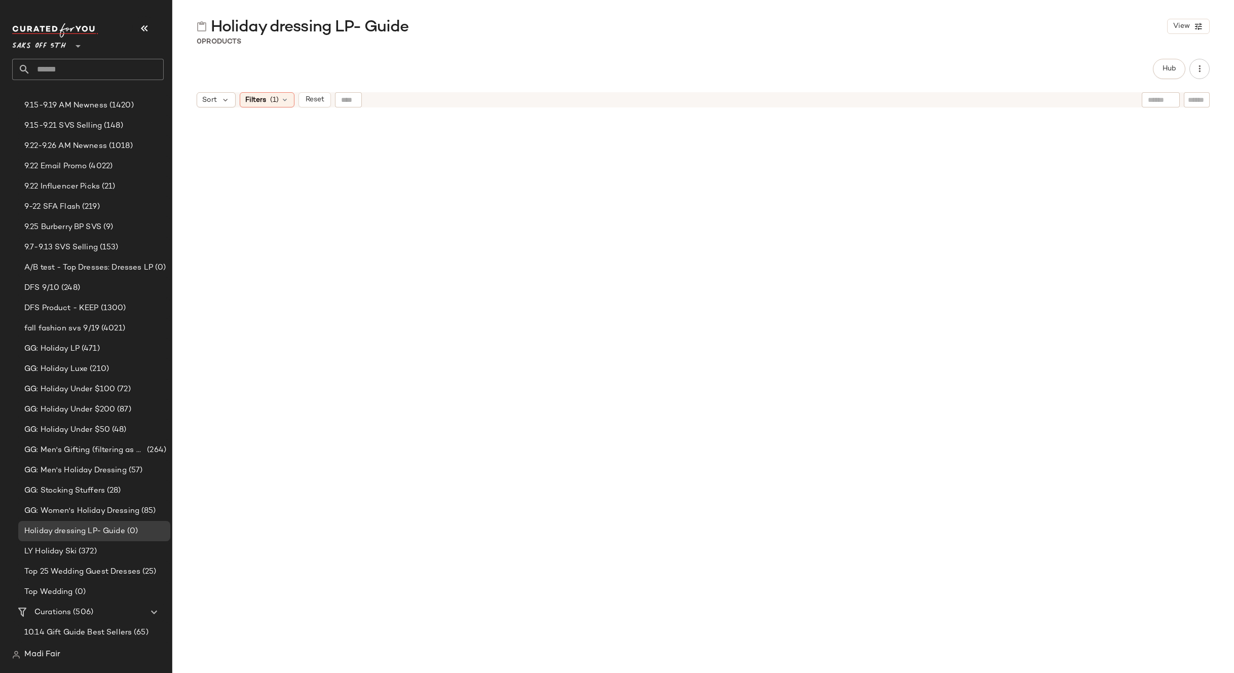
click at [79, 61] on input "text" at bounding box center [96, 69] width 133 height 21
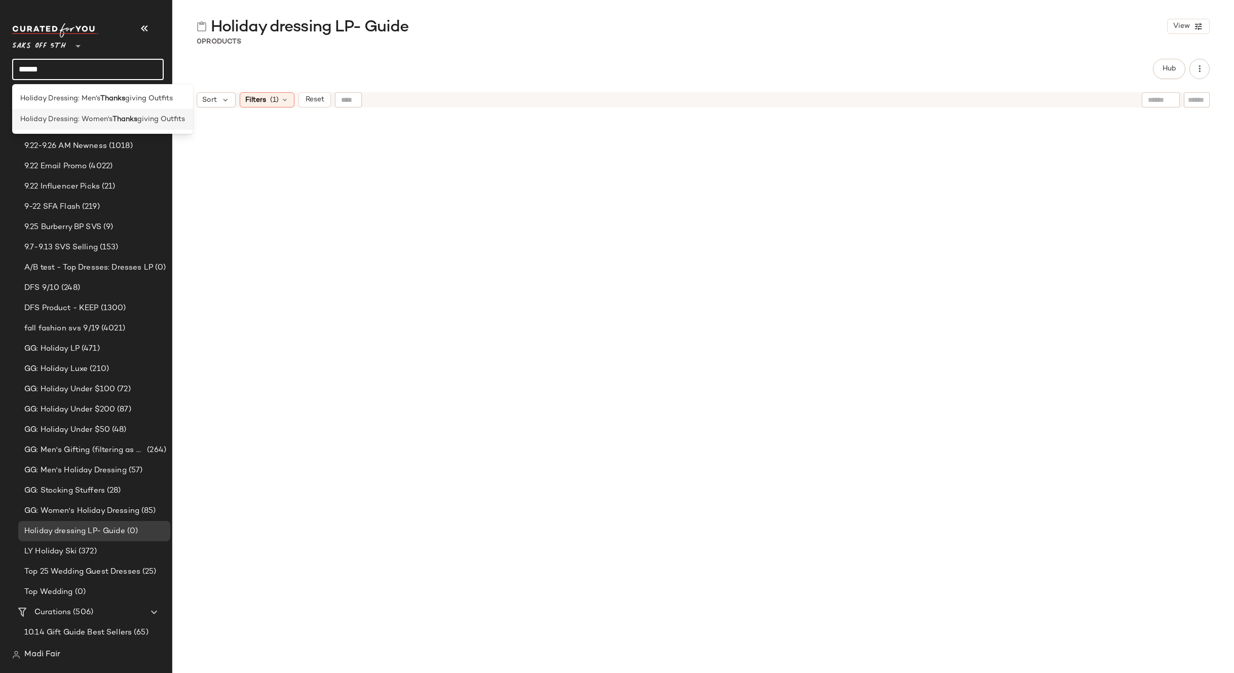
type input "******"
click at [92, 114] on div "Holiday Dressing: Women's Thanks giving Outfits" at bounding box center [102, 119] width 181 height 21
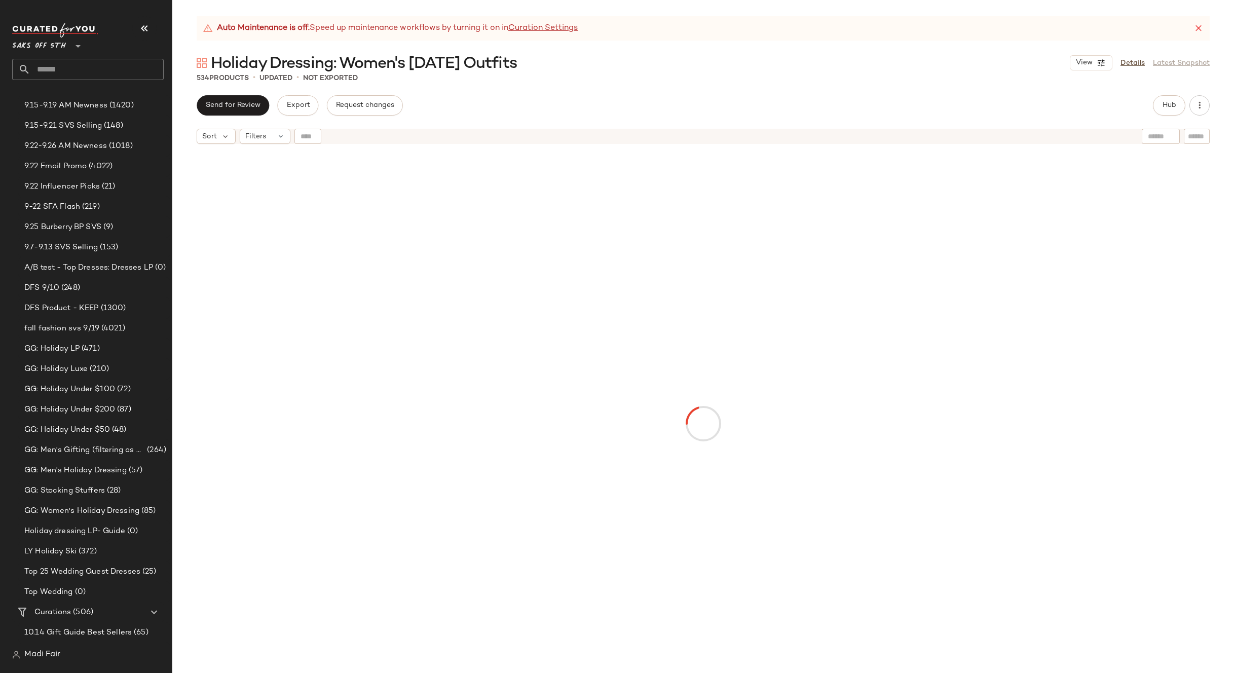
click at [70, 63] on input "text" at bounding box center [96, 69] width 133 height 21
click at [88, 526] on span "Holiday dressing LP- Guide" at bounding box center [74, 532] width 101 height 12
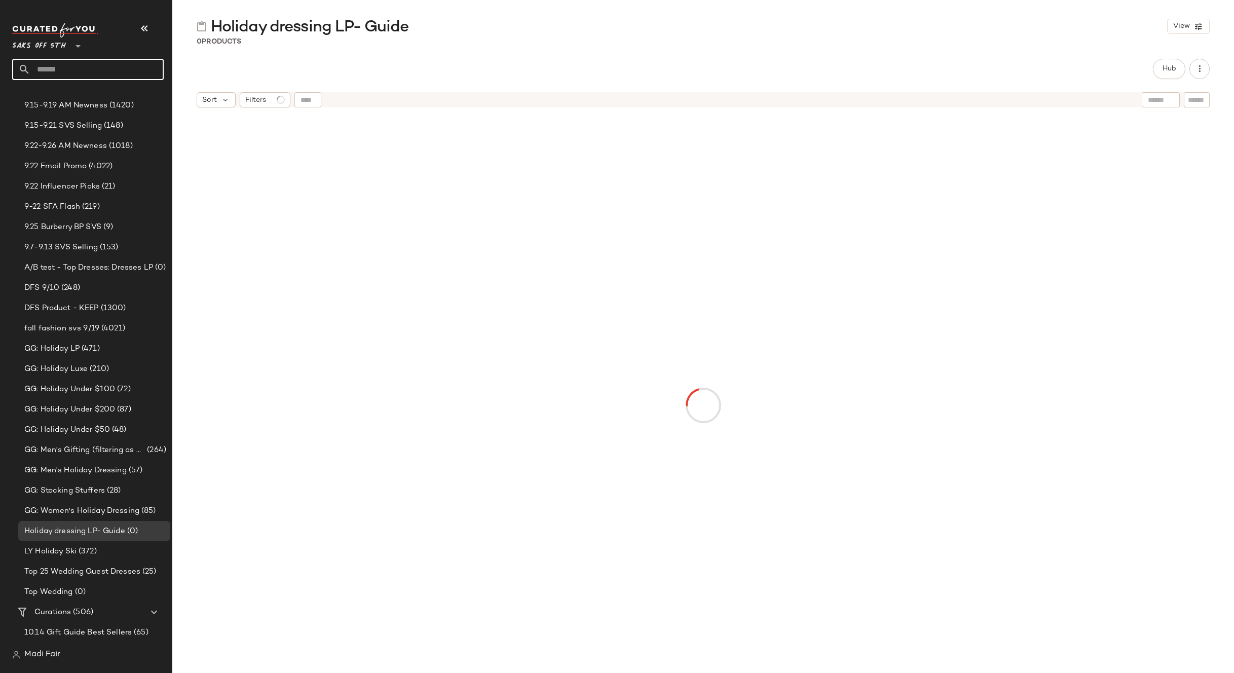
click at [52, 69] on input "text" at bounding box center [96, 69] width 133 height 21
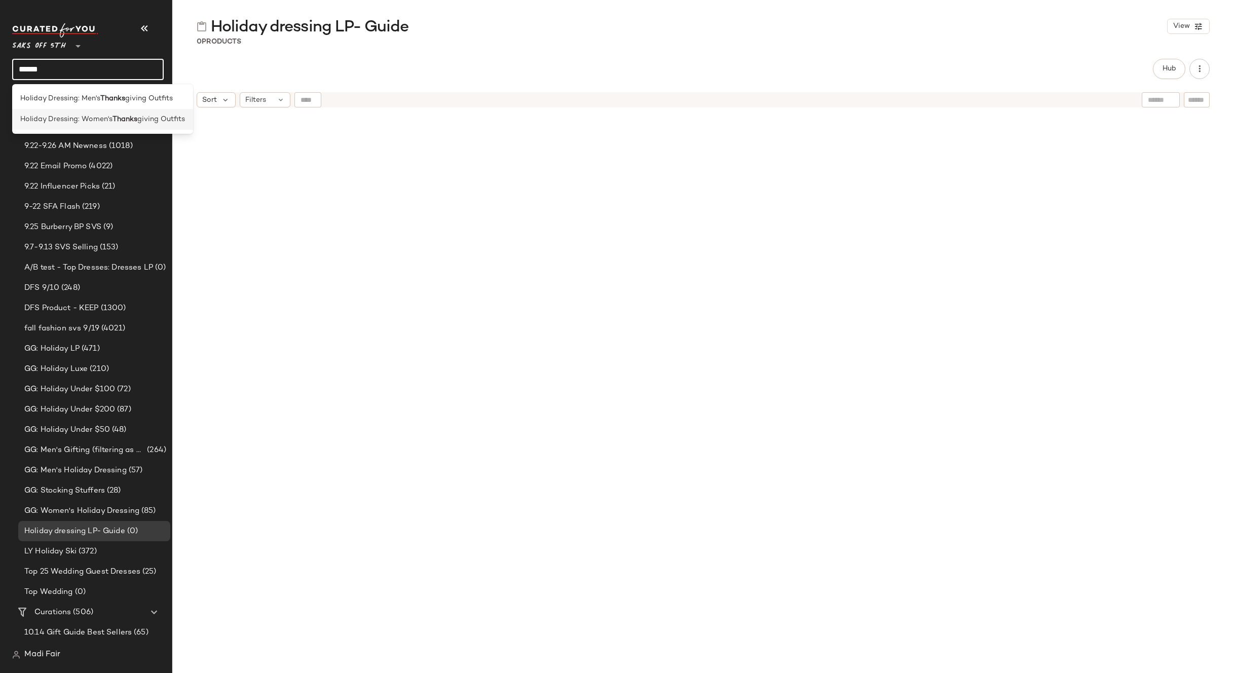
type input "******"
click at [112, 136] on div "Open in [GEOGRAPHIC_DATA]" at bounding box center [158, 135] width 119 height 12
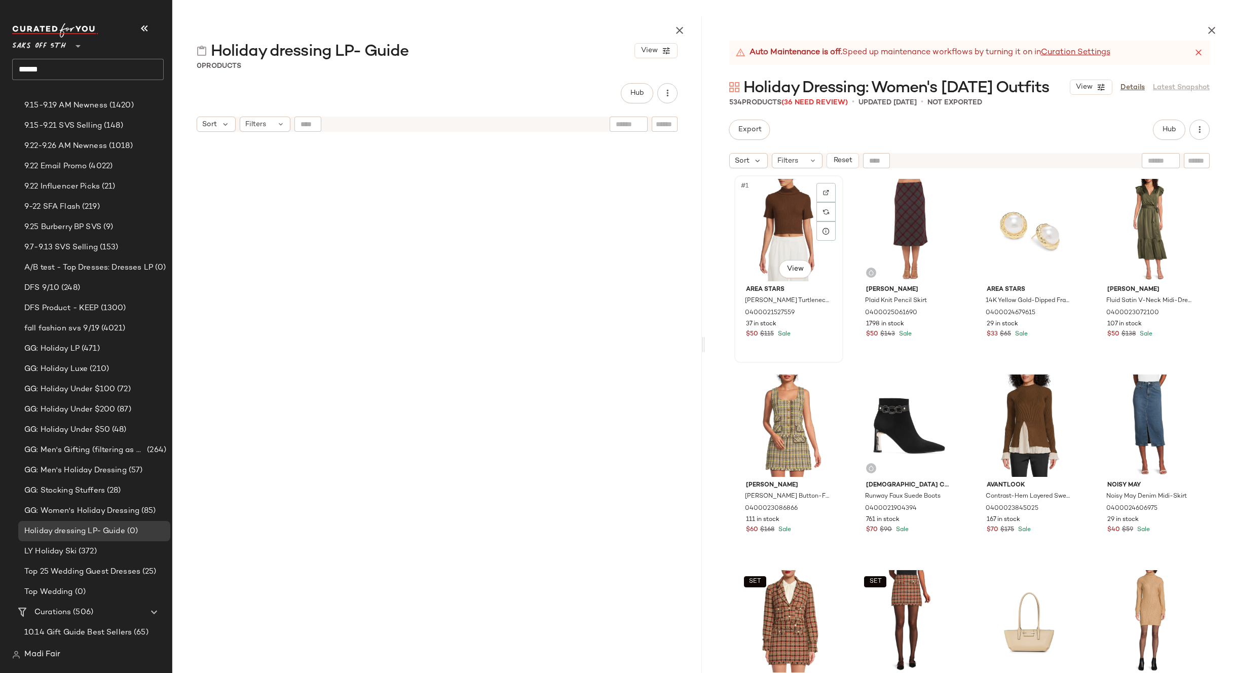
click at [754, 243] on div "#1 View" at bounding box center [789, 230] width 102 height 102
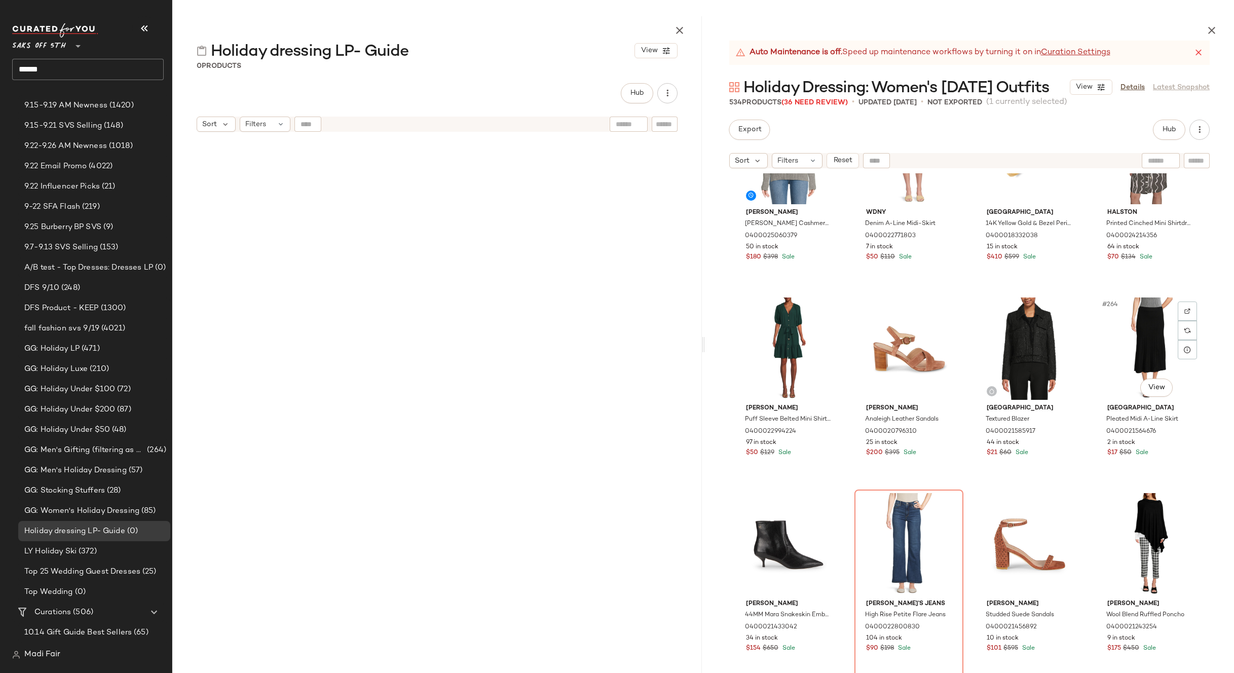
scroll to position [12478, 0]
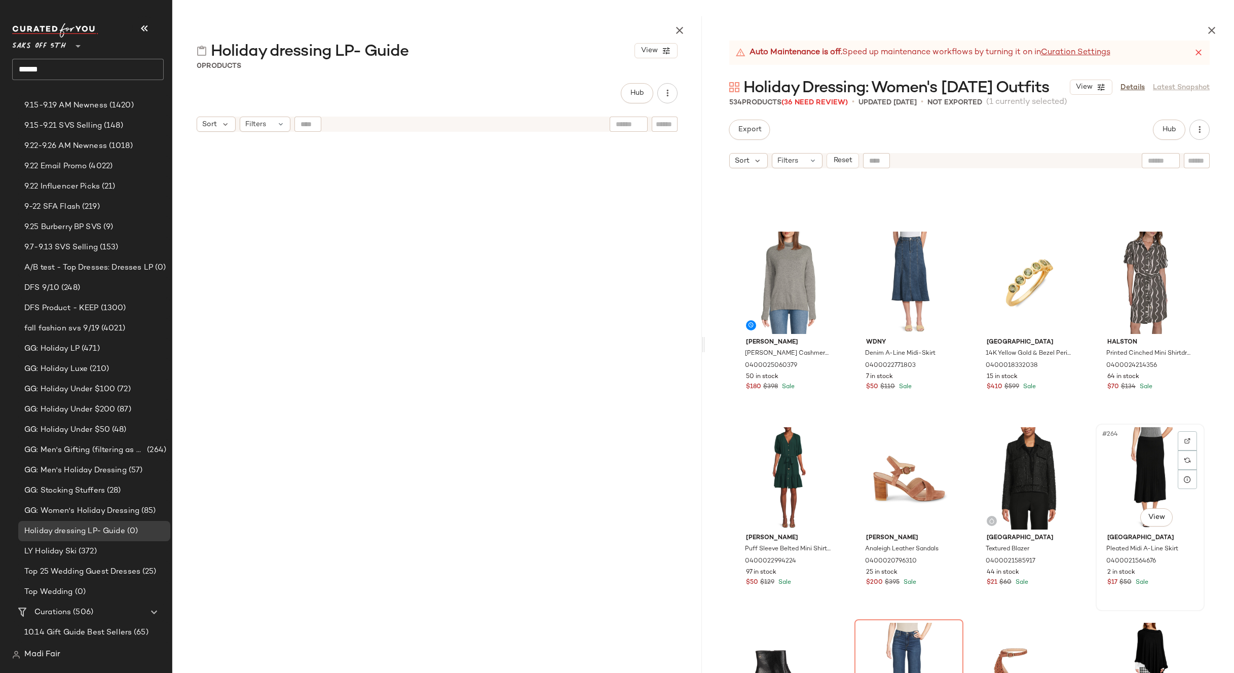
click at [1125, 464] on div "#264 View" at bounding box center [1150, 478] width 102 height 102
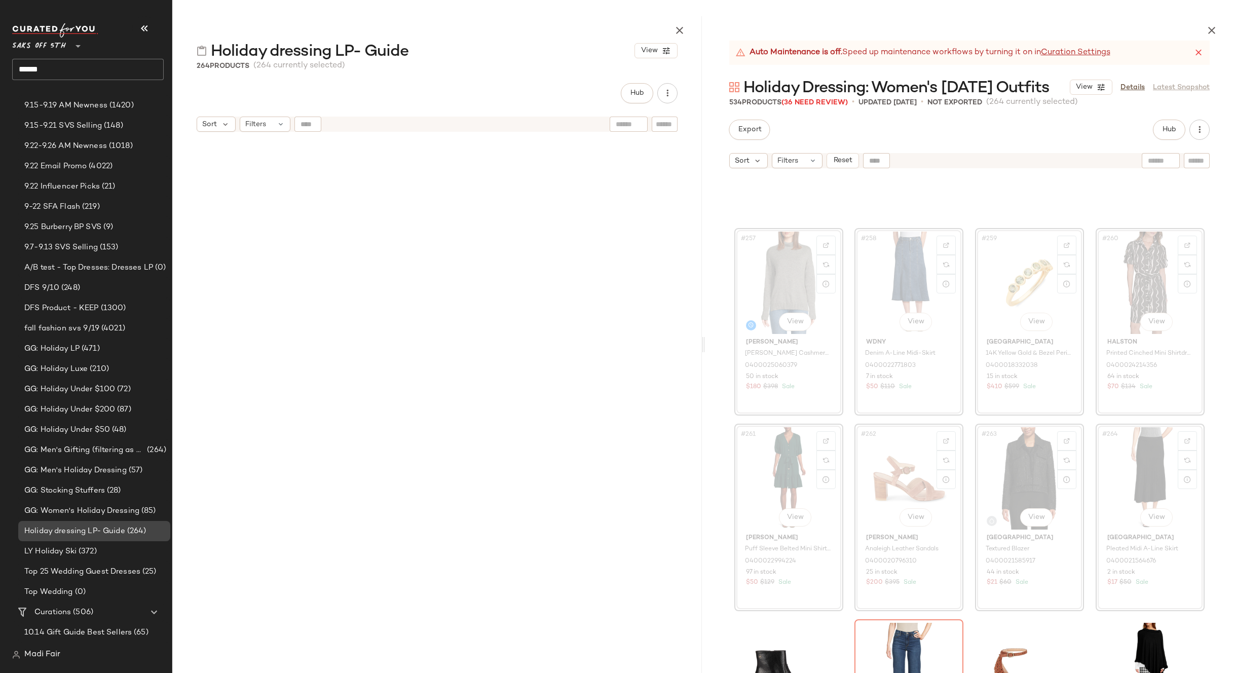
click at [131, 530] on span "(264)" at bounding box center [135, 532] width 21 height 12
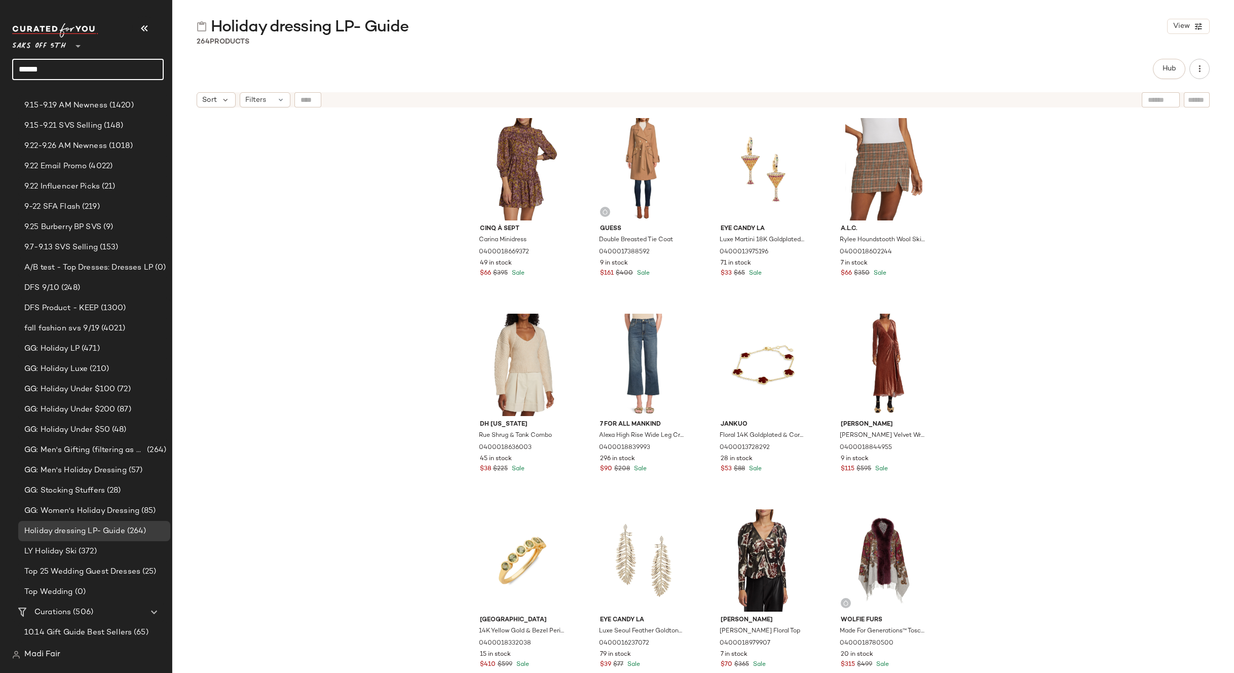
click at [67, 69] on input "******" at bounding box center [88, 69] width 152 height 21
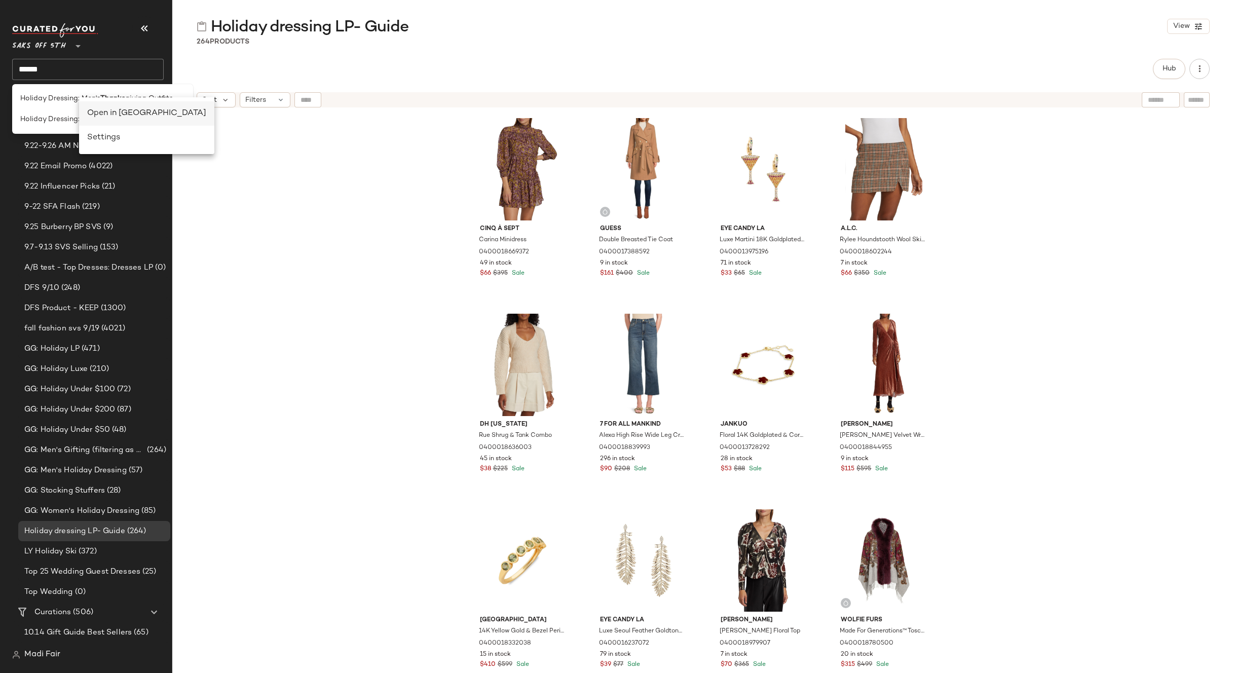
click at [104, 114] on div "Open in [GEOGRAPHIC_DATA]" at bounding box center [146, 113] width 119 height 12
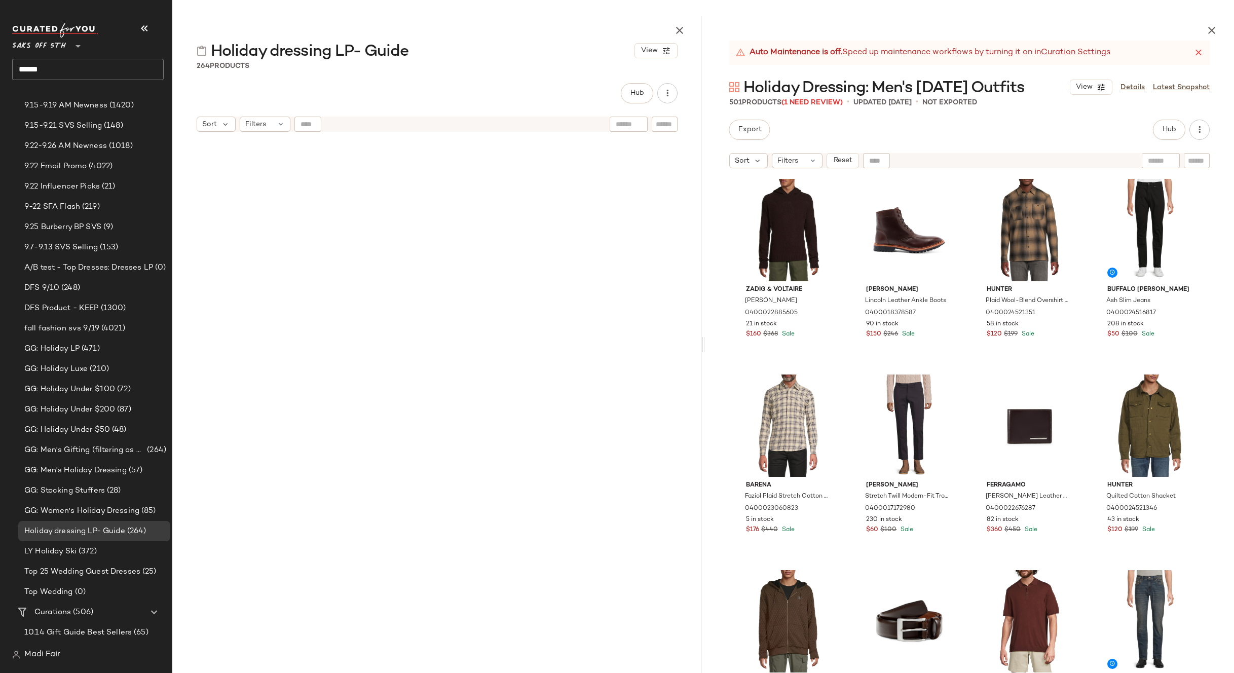
scroll to position [12330, 0]
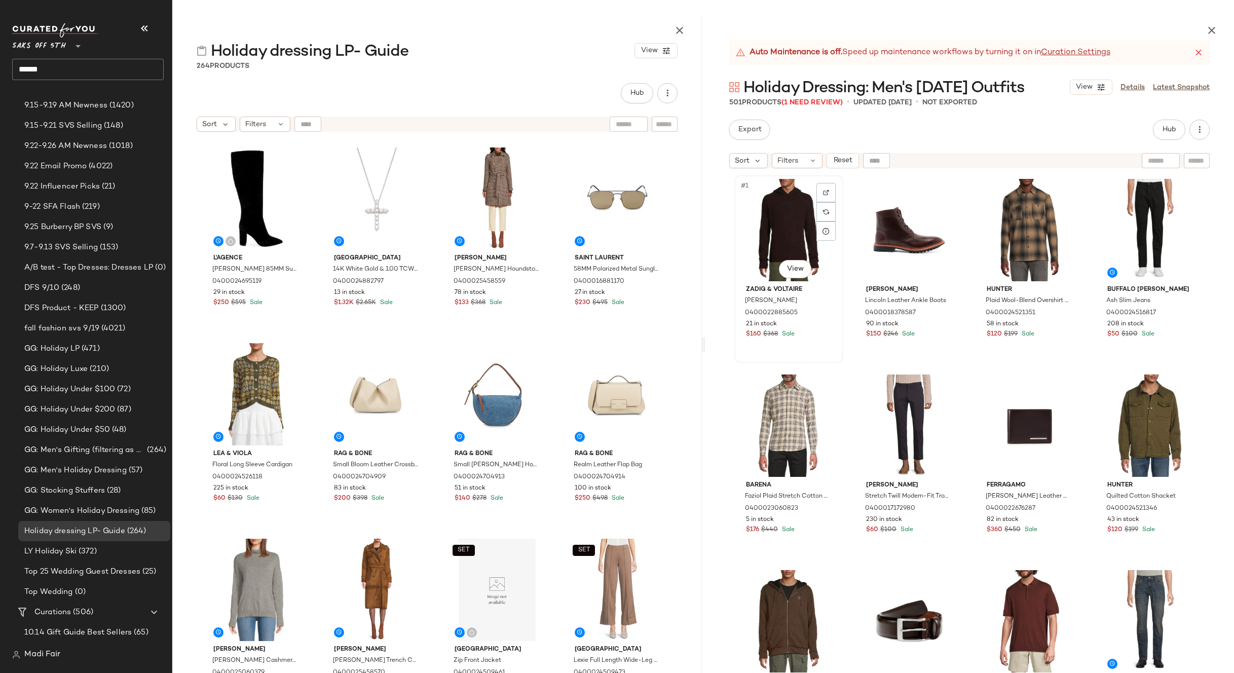
click at [769, 240] on div "#1 View" at bounding box center [789, 230] width 102 height 102
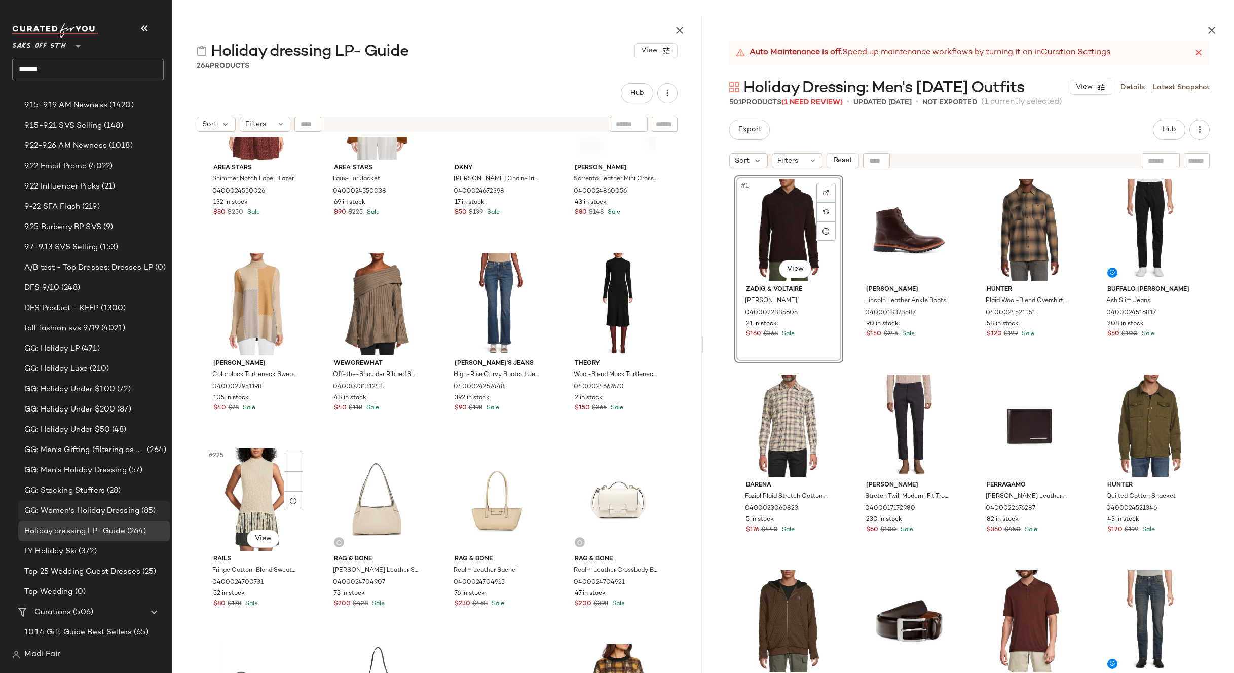
scroll to position [10657, 0]
click at [807, 25] on div at bounding box center [970, 28] width 530 height 24
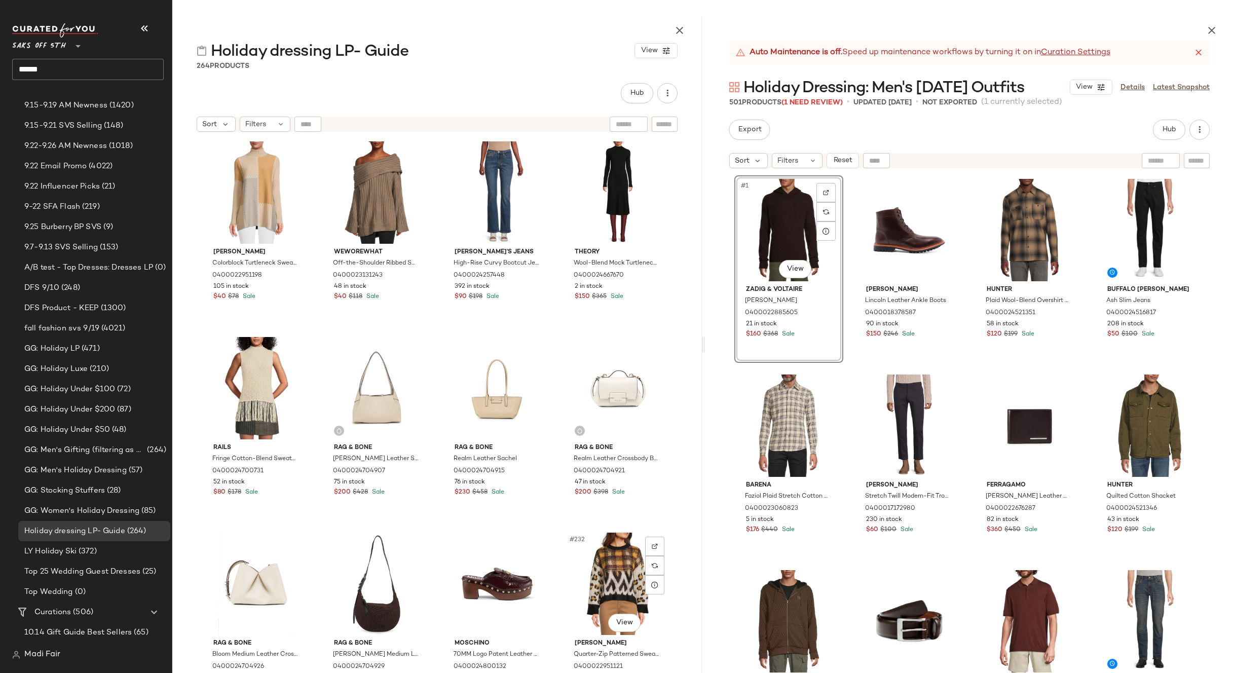
scroll to position [10961, 0]
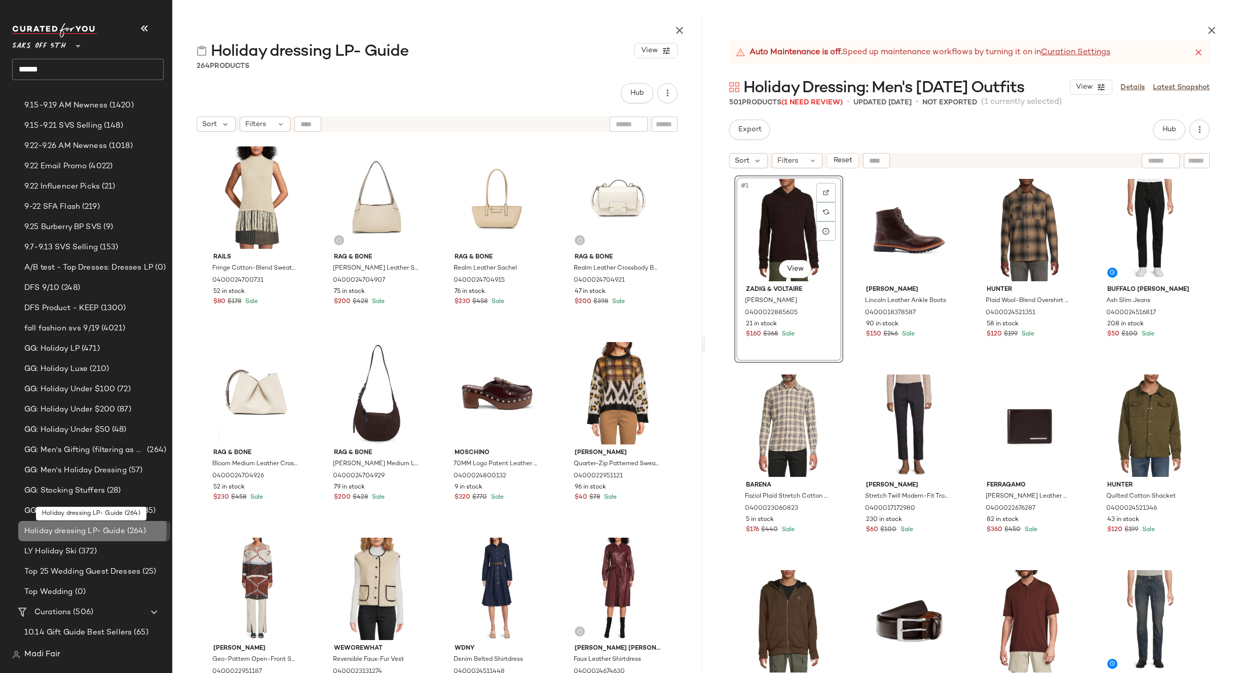
click at [100, 530] on span "Holiday dressing LP- Guide" at bounding box center [74, 532] width 101 height 12
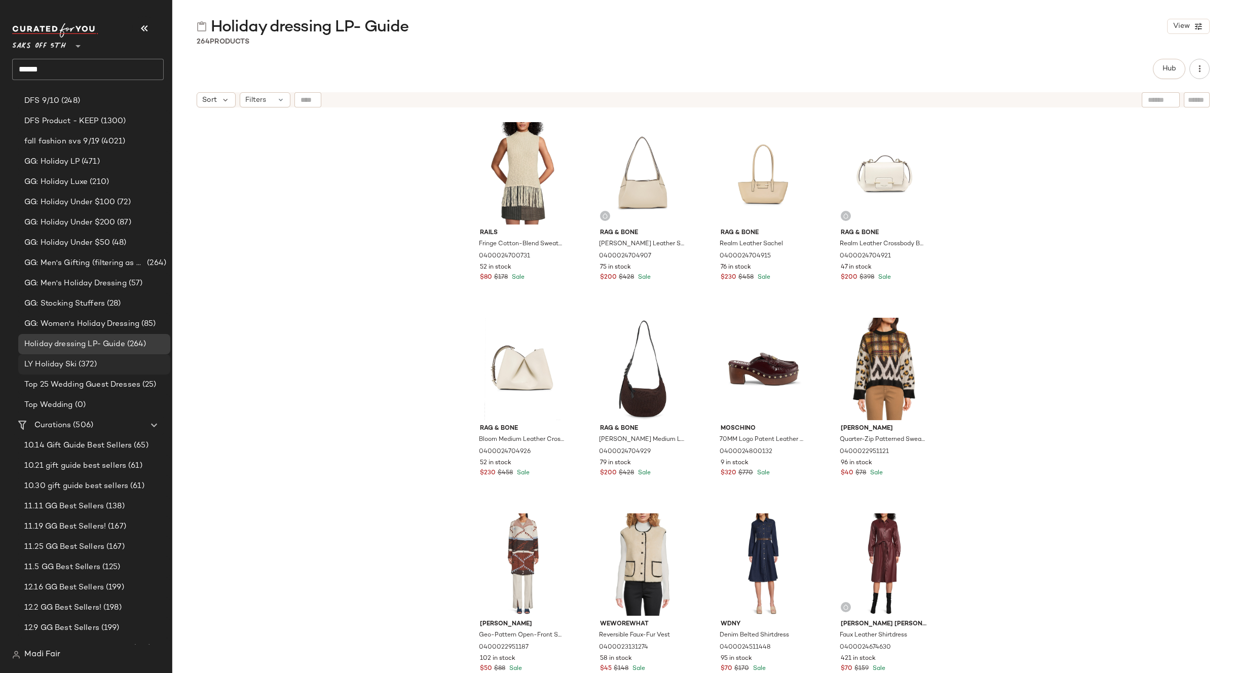
scroll to position [304, 0]
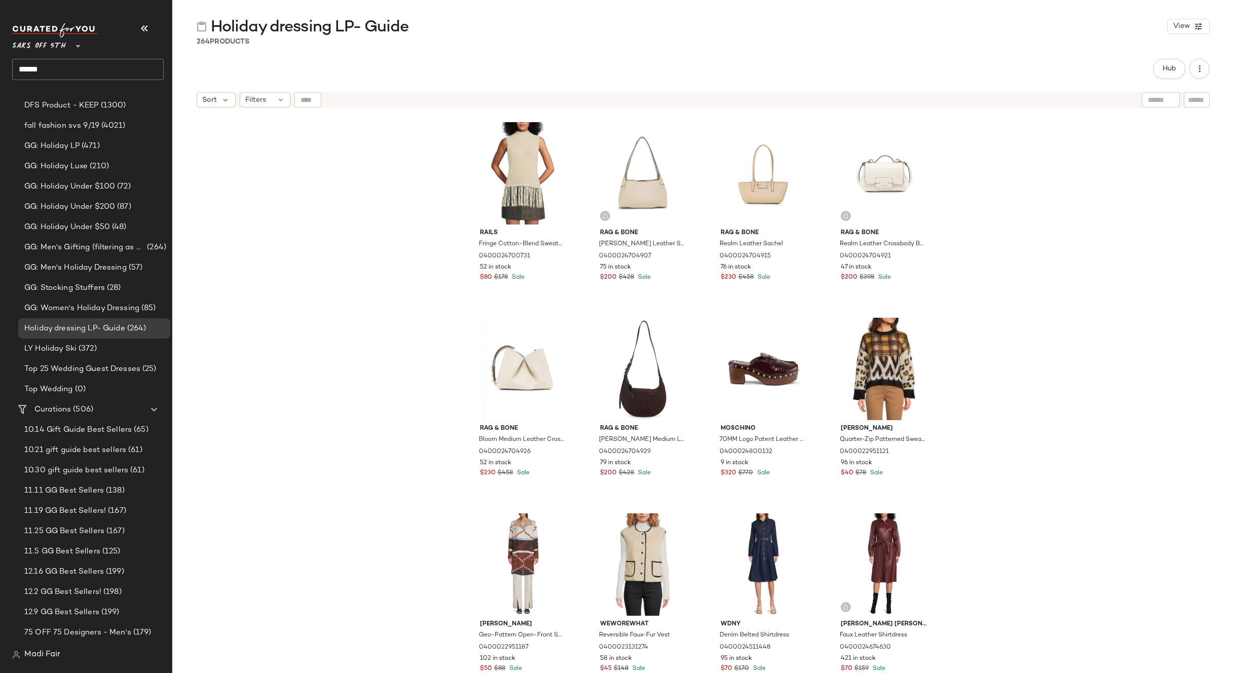
click at [355, 172] on div "[PERSON_NAME] A Colorblock Turtleneck Sweater 0400022951198 105 in stock $40 $7…" at bounding box center [703, 406] width 1062 height 586
click at [341, 184] on div "[PERSON_NAME] A Colorblock Turtleneck Sweater 0400022951198 105 in stock $40 $7…" at bounding box center [703, 406] width 1062 height 586
click at [517, 164] on div "#225 View" at bounding box center [523, 173] width 102 height 102
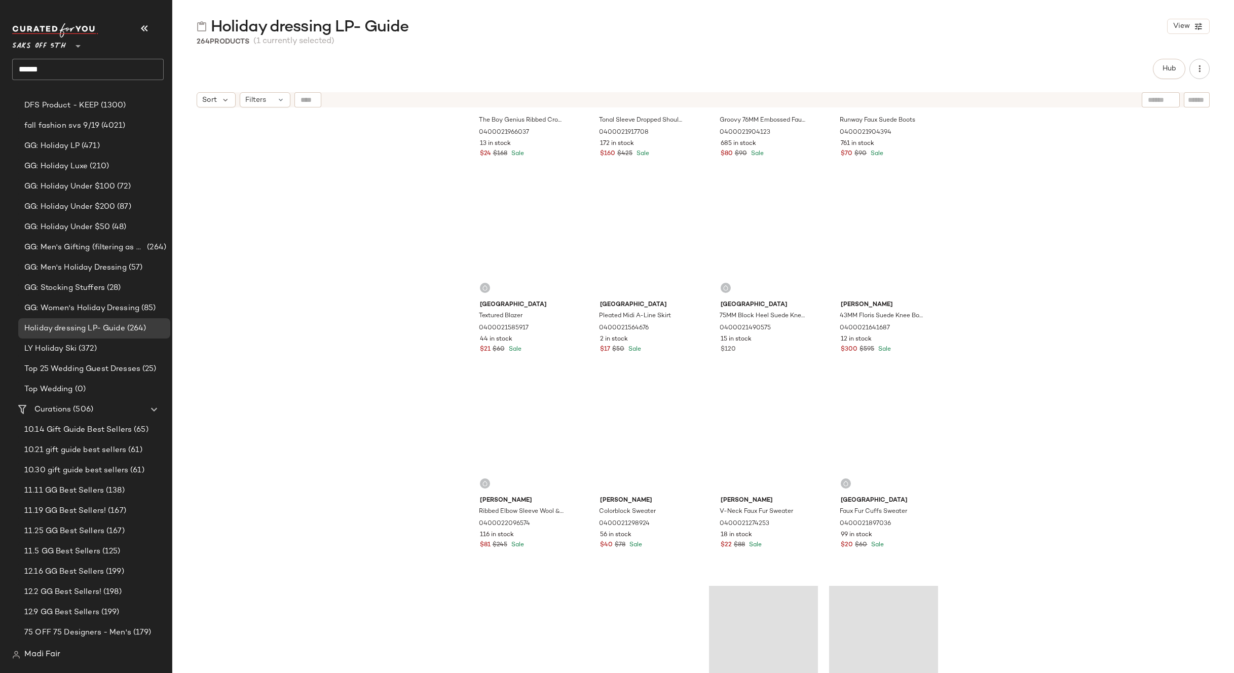
scroll to position [0, 0]
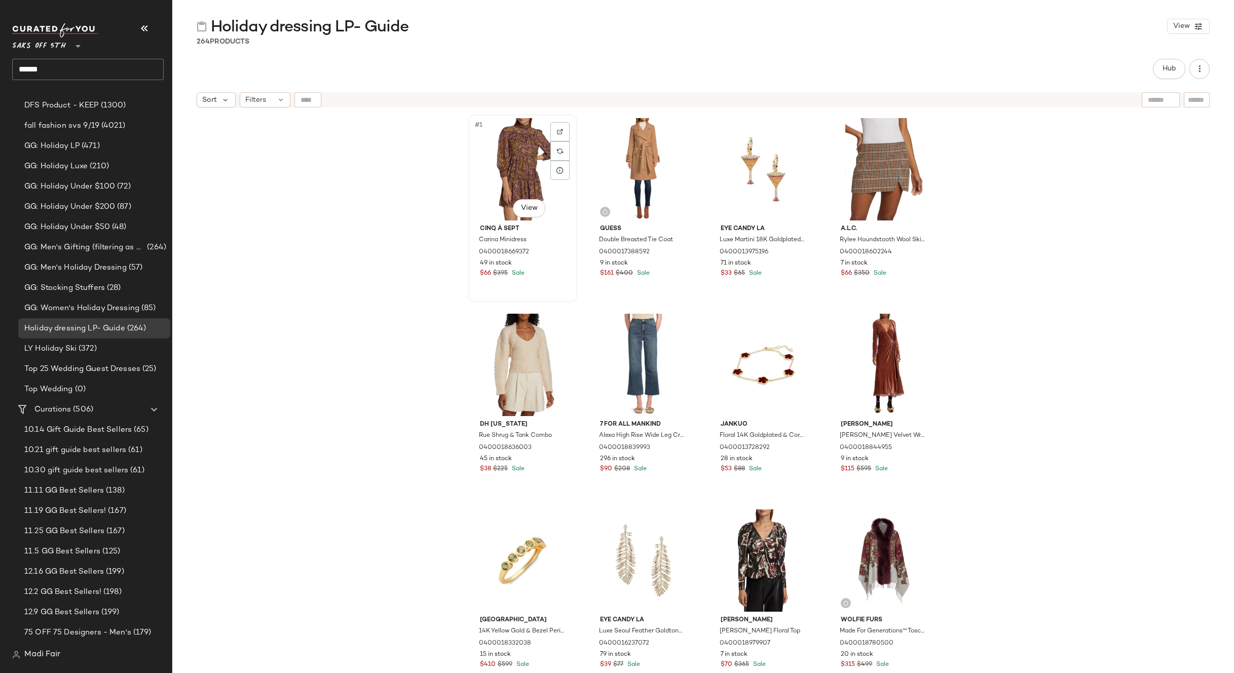
click at [524, 175] on div "#1 View" at bounding box center [523, 169] width 102 height 102
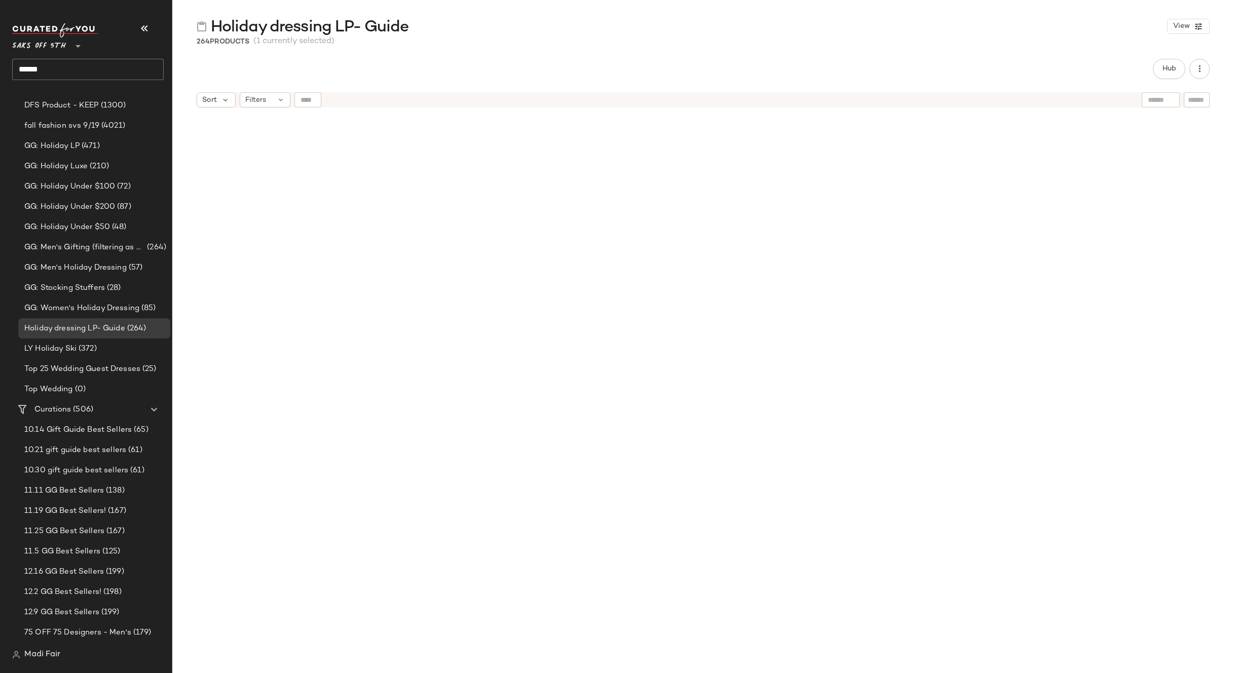
scroll to position [12330, 0]
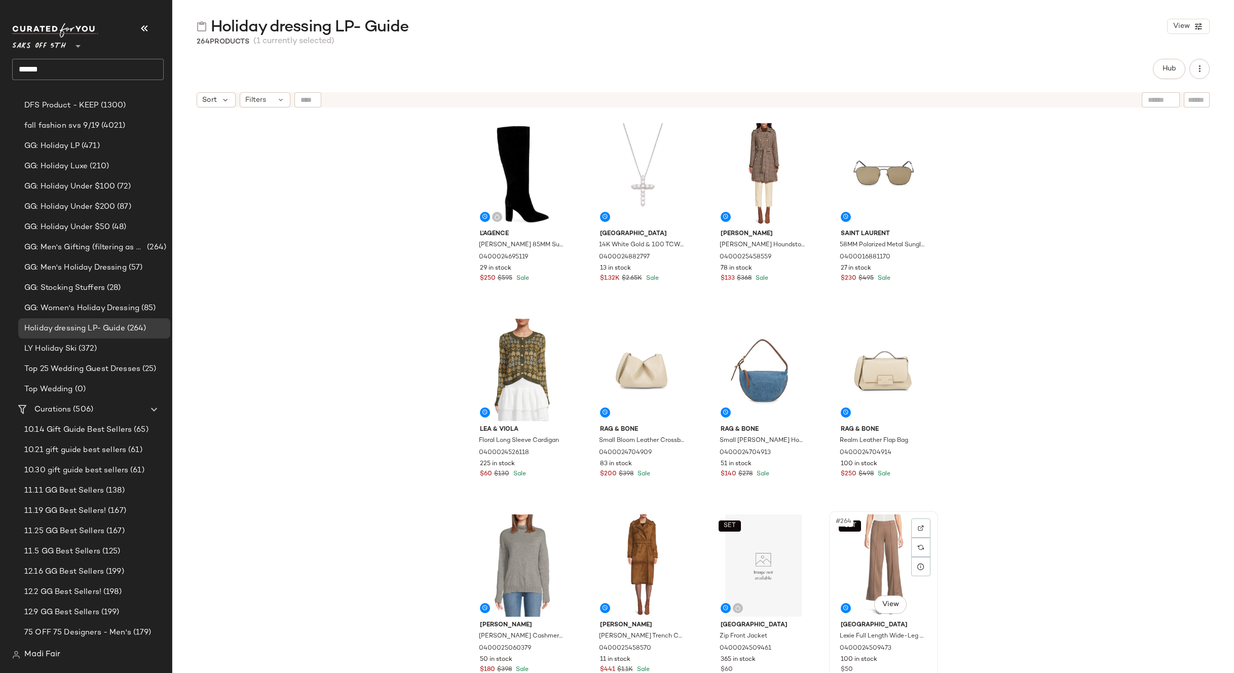
click at [855, 541] on div "SET #264 View" at bounding box center [884, 566] width 102 height 102
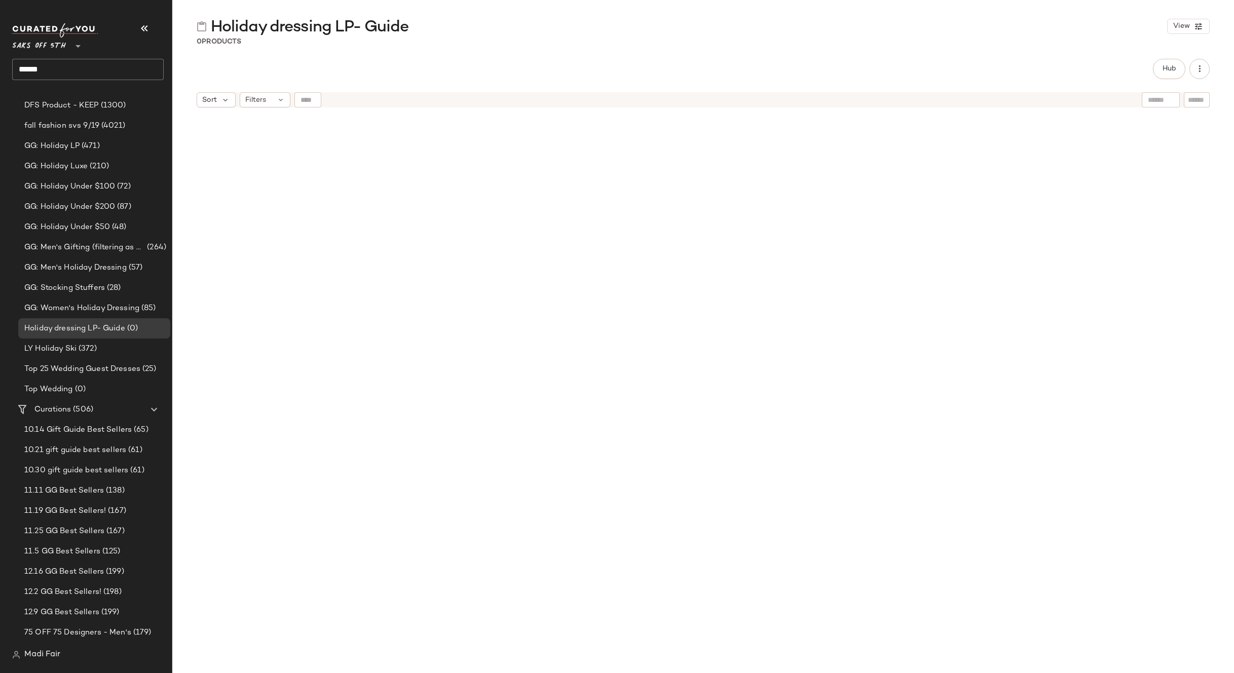
scroll to position [0, 0]
click at [363, 290] on div at bounding box center [703, 406] width 1062 height 586
click at [84, 72] on input "******" at bounding box center [88, 69] width 152 height 21
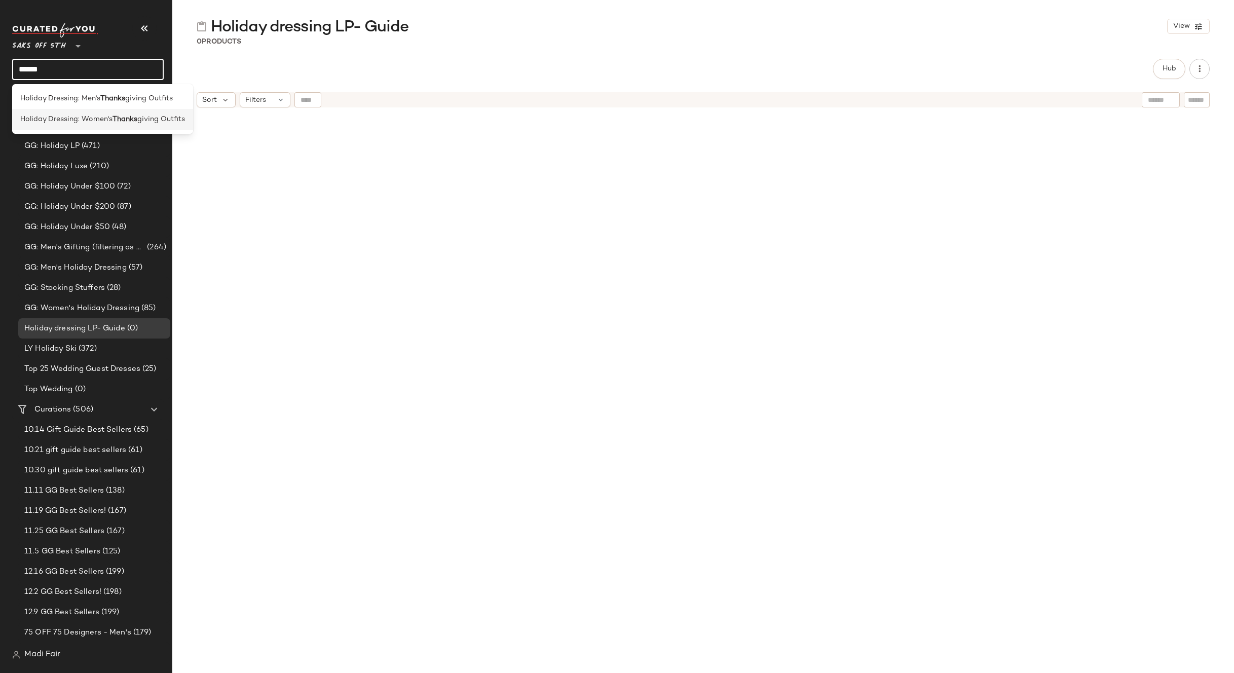
click at [98, 121] on span "Holiday Dressing: Women's" at bounding box center [66, 119] width 92 height 11
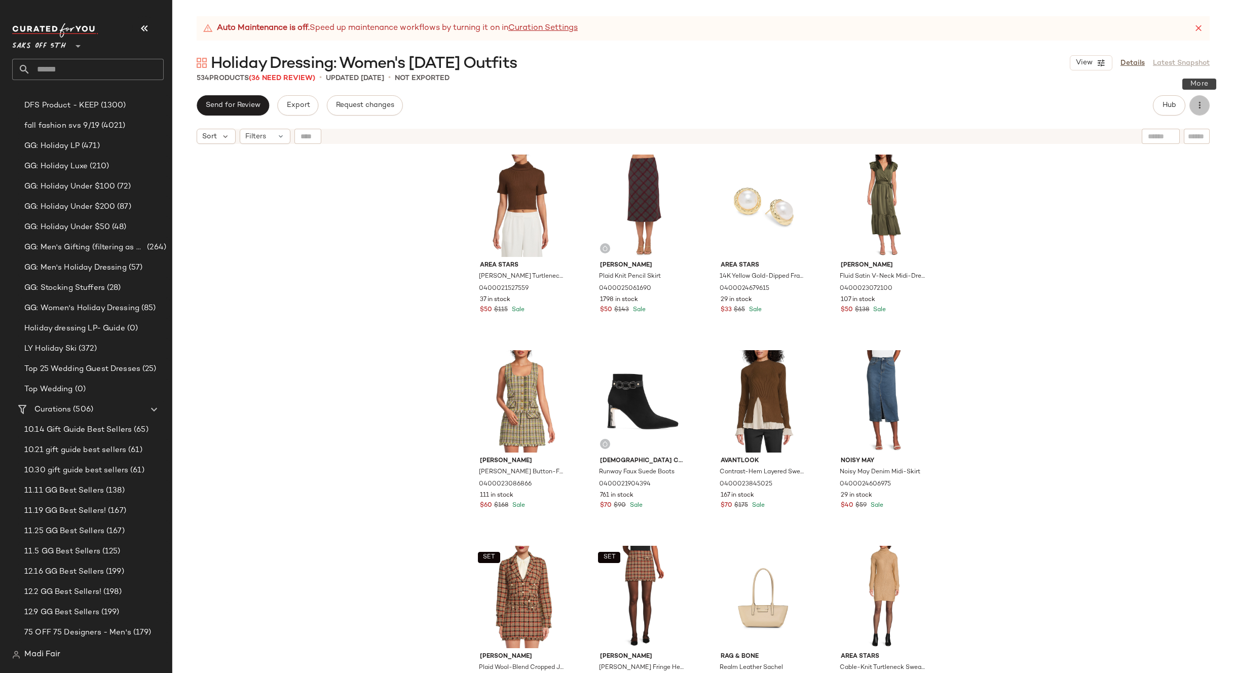
click at [1200, 101] on icon "button" at bounding box center [1200, 105] width 10 height 10
click at [1137, 135] on span "Download" at bounding box center [1153, 135] width 95 height 11
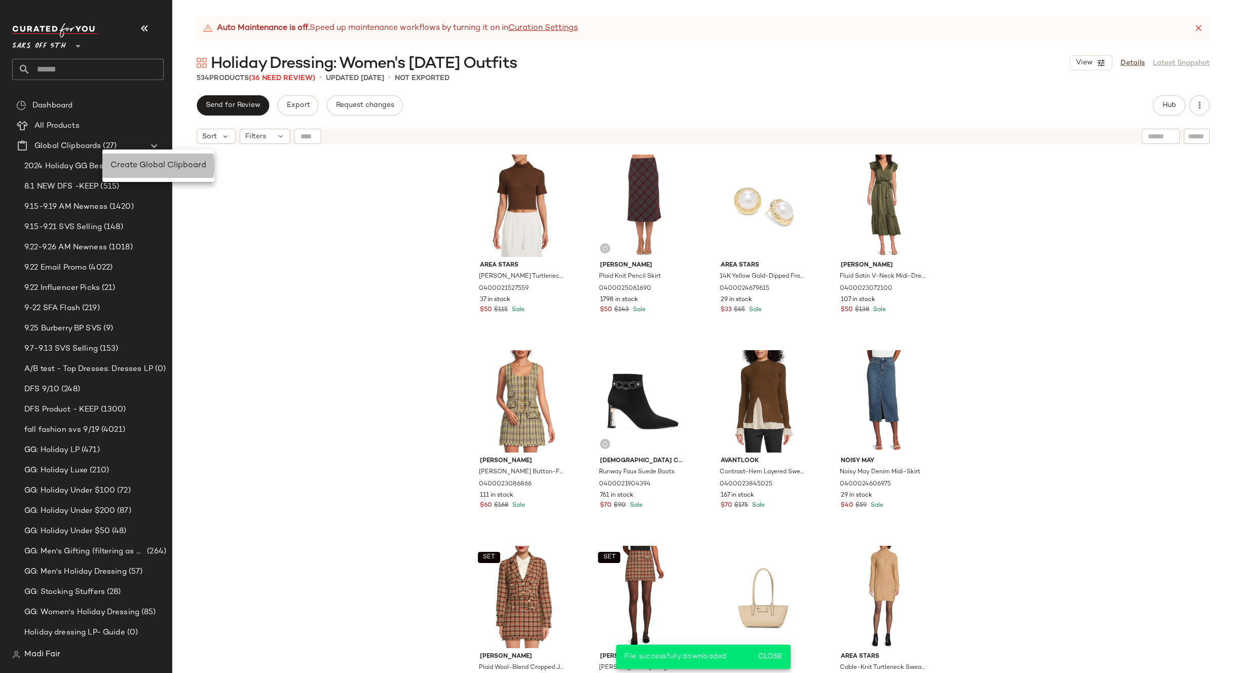
click at [152, 171] on div "Create Global Clipboard" at bounding box center [159, 166] width 96 height 12
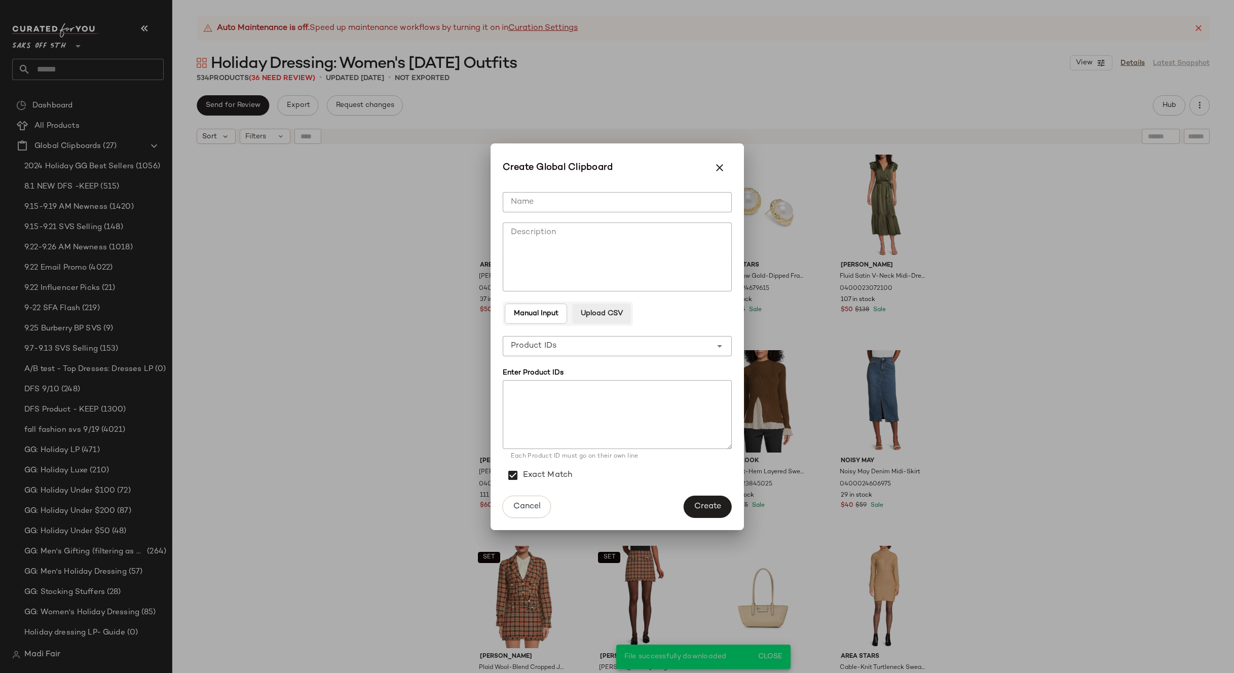
click at [594, 320] on button "Upload CSV" at bounding box center [601, 314] width 59 height 20
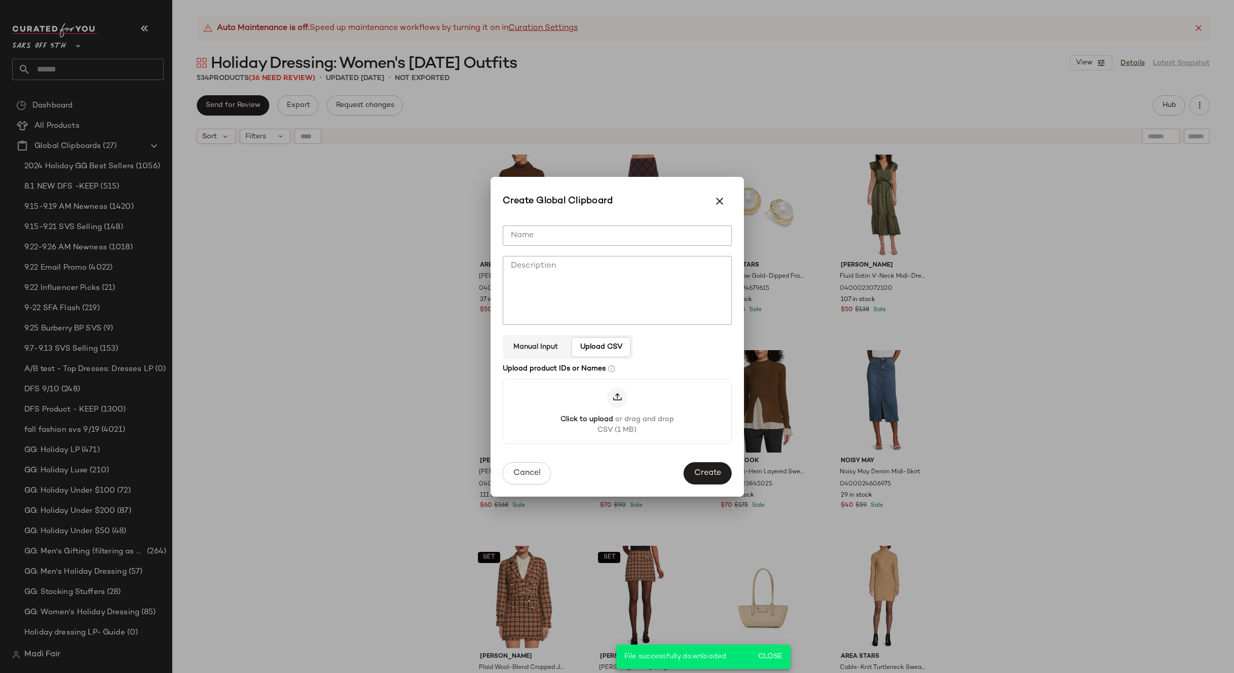
click at [557, 235] on input "Name" at bounding box center [617, 236] width 229 height 20
type input "**********"
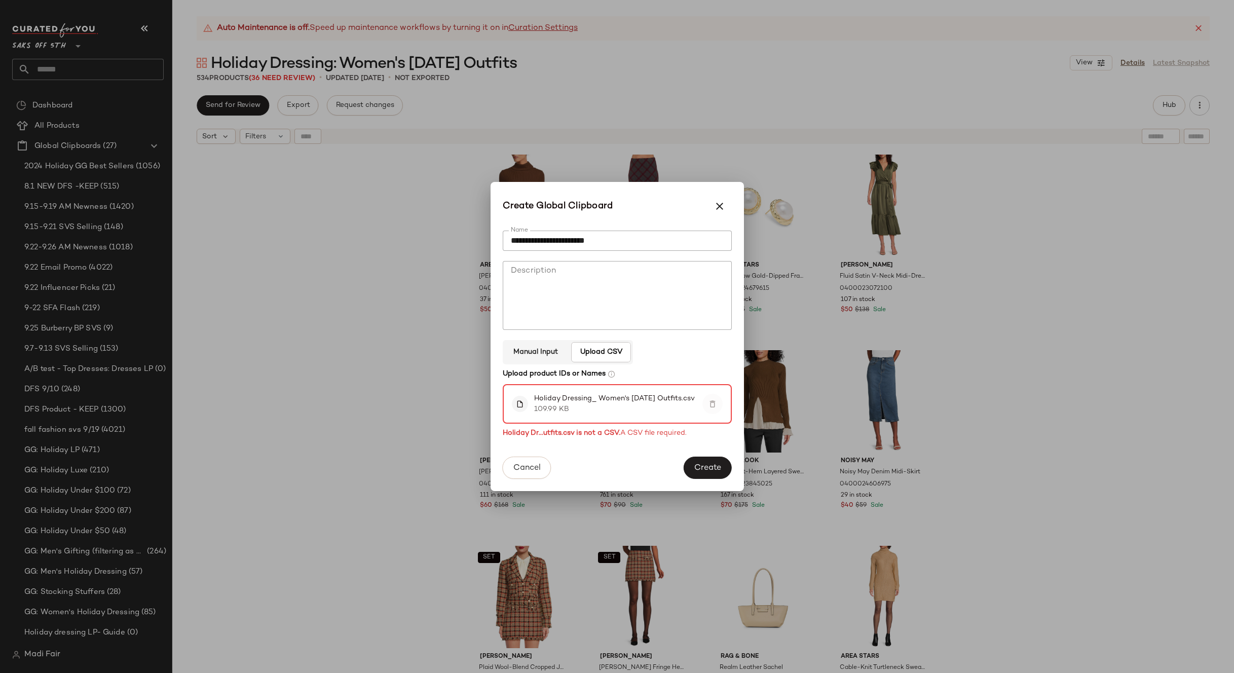
click at [711, 405] on icon "button" at bounding box center [712, 403] width 9 height 9
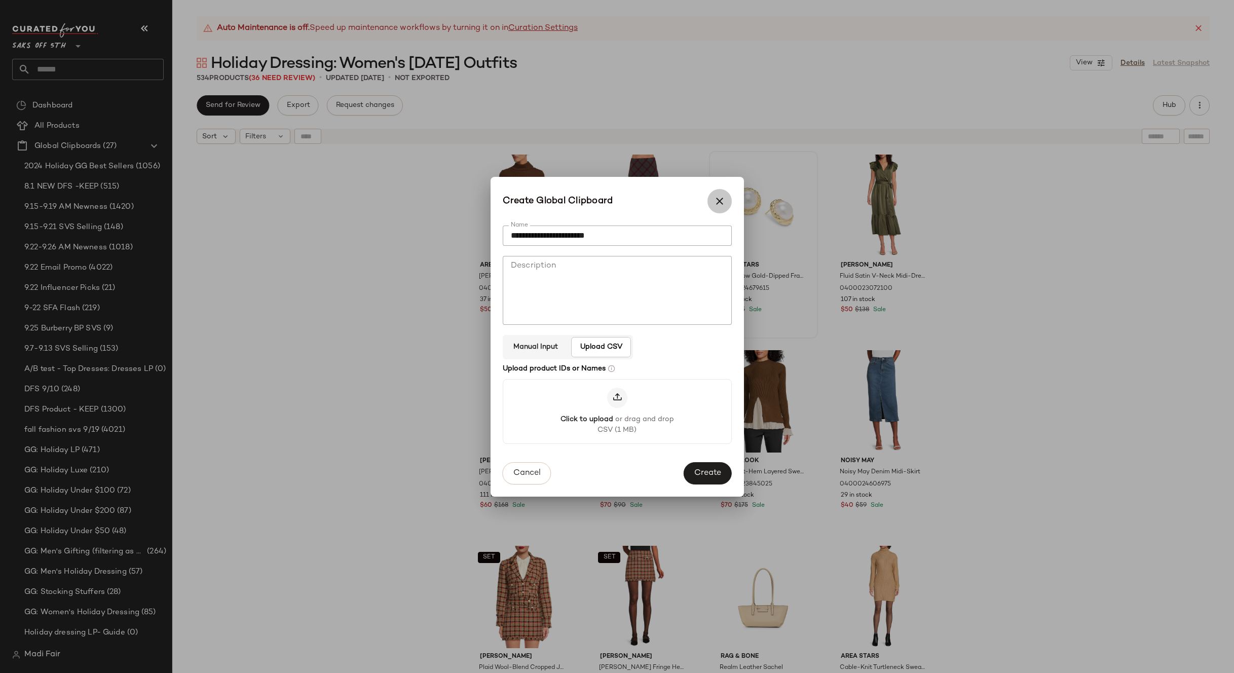
click at [717, 204] on icon "button" at bounding box center [720, 201] width 12 height 12
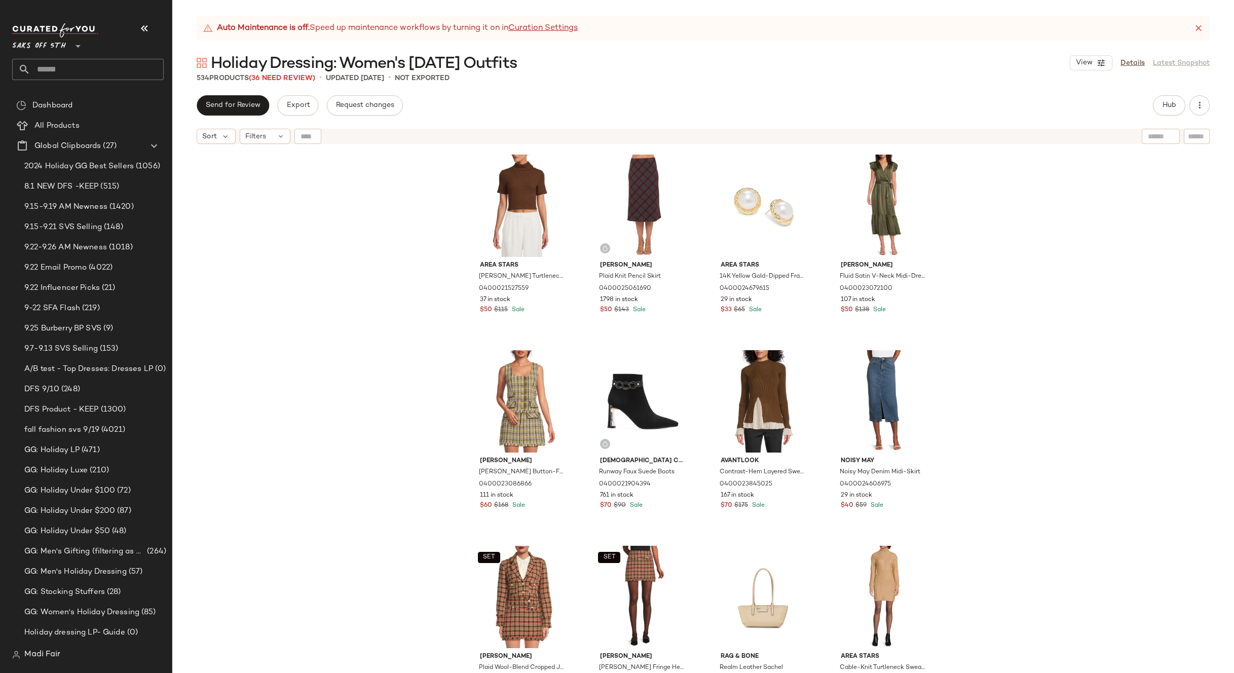
click at [298, 368] on div "Area Stars [PERSON_NAME] Turtleneck Crop Top 0400021527559 37 in stock $50 $115…" at bounding box center [703, 423] width 1062 height 549
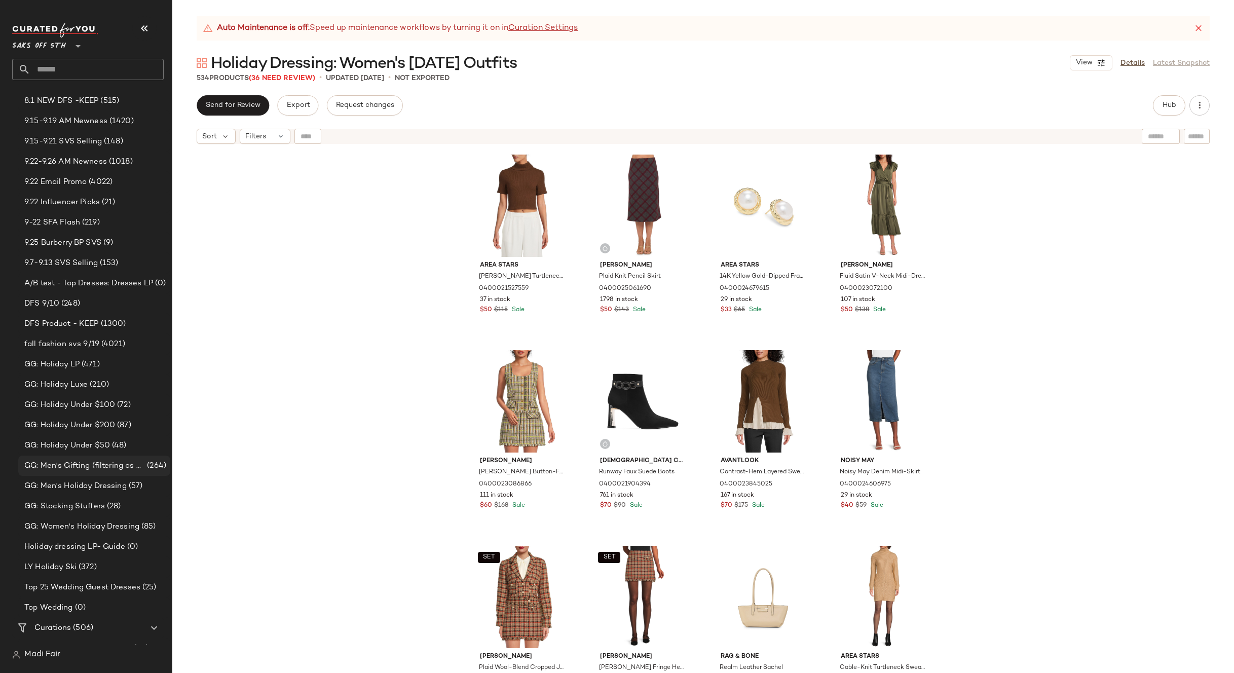
scroll to position [101, 0]
